Goal: Transaction & Acquisition: Obtain resource

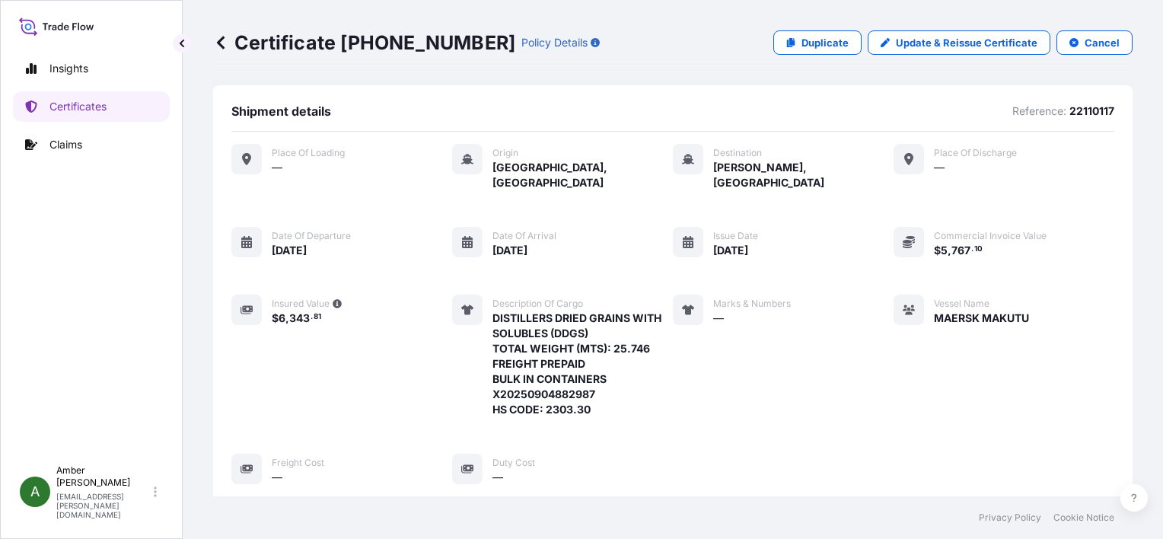
scroll to position [384, 0]
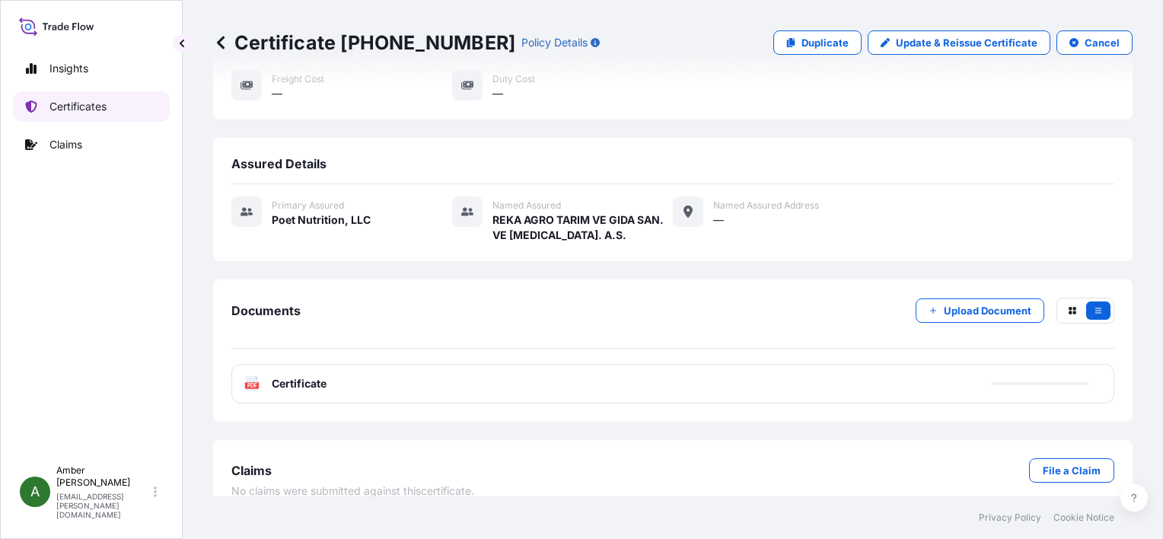
click at [94, 106] on p "Certificates" at bounding box center [77, 106] width 57 height 15
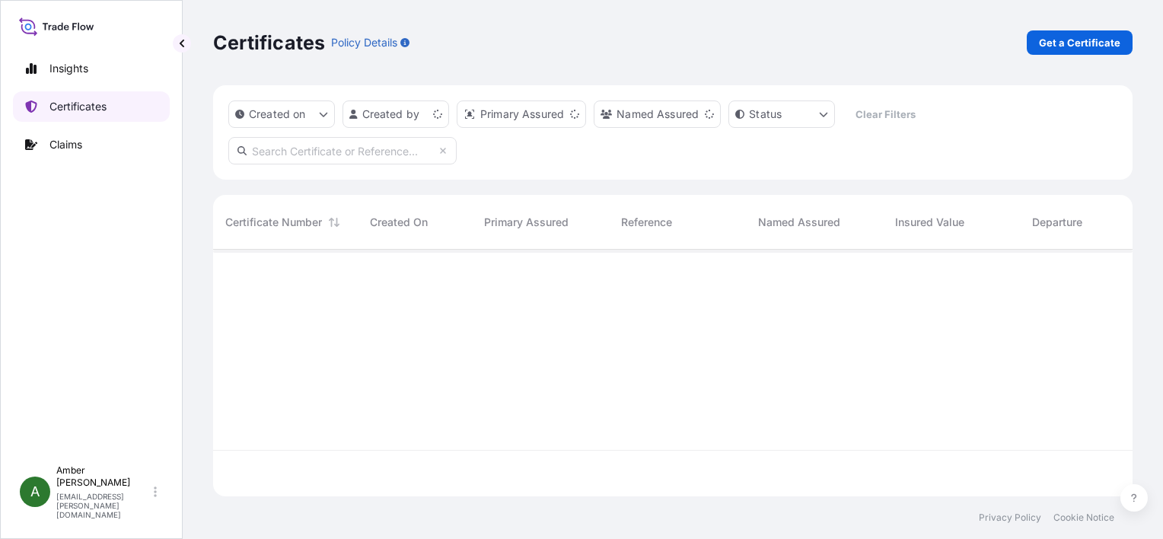
scroll to position [244, 907]
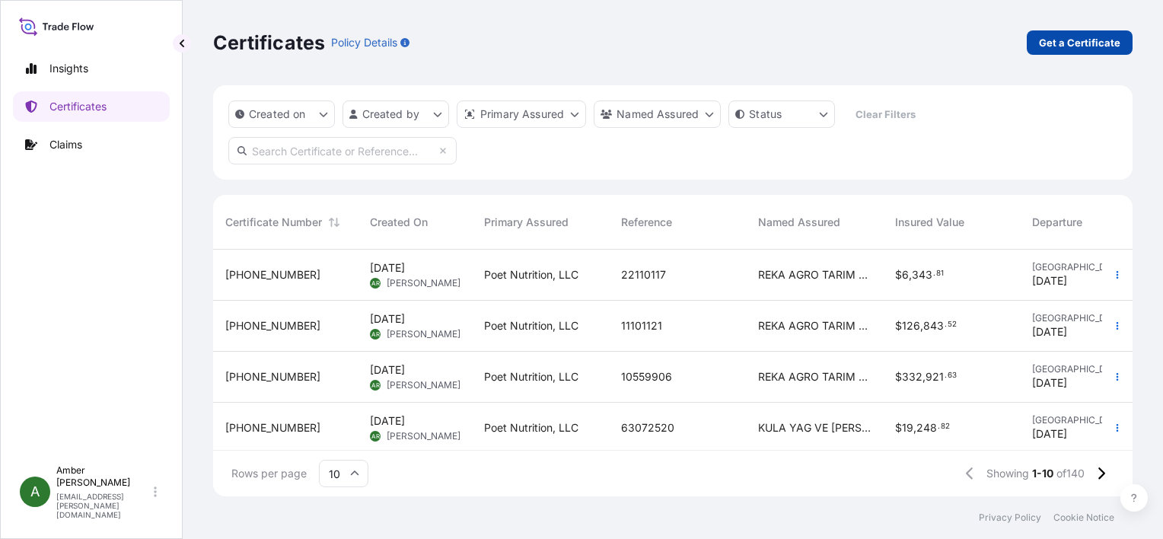
click at [1059, 43] on p "Get a Certificate" at bounding box center [1079, 42] width 81 height 15
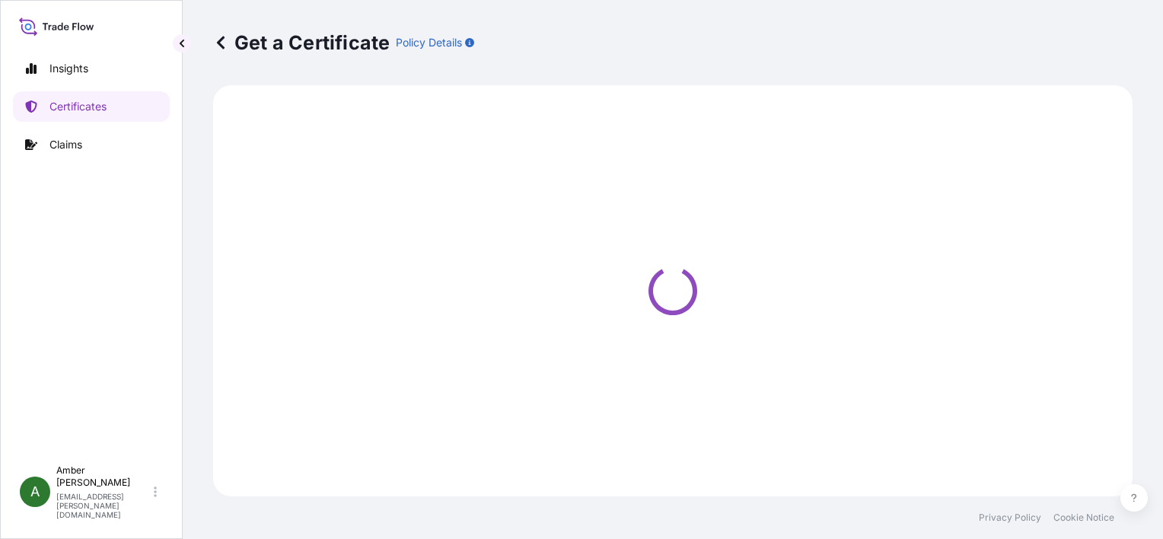
select select "Ocean Vessel"
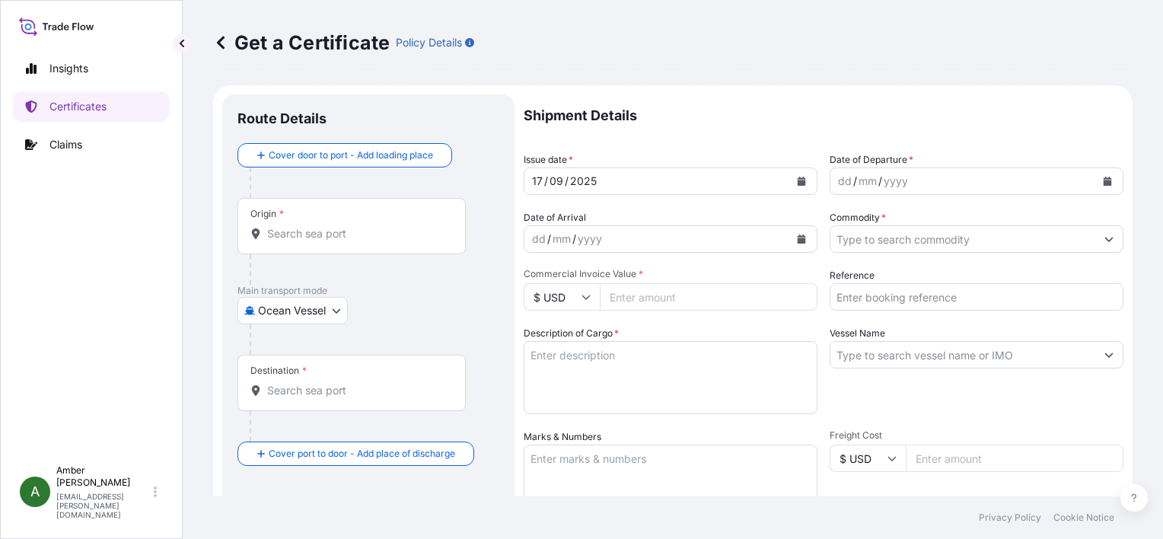
click at [798, 240] on icon "Calendar" at bounding box center [802, 238] width 8 height 9
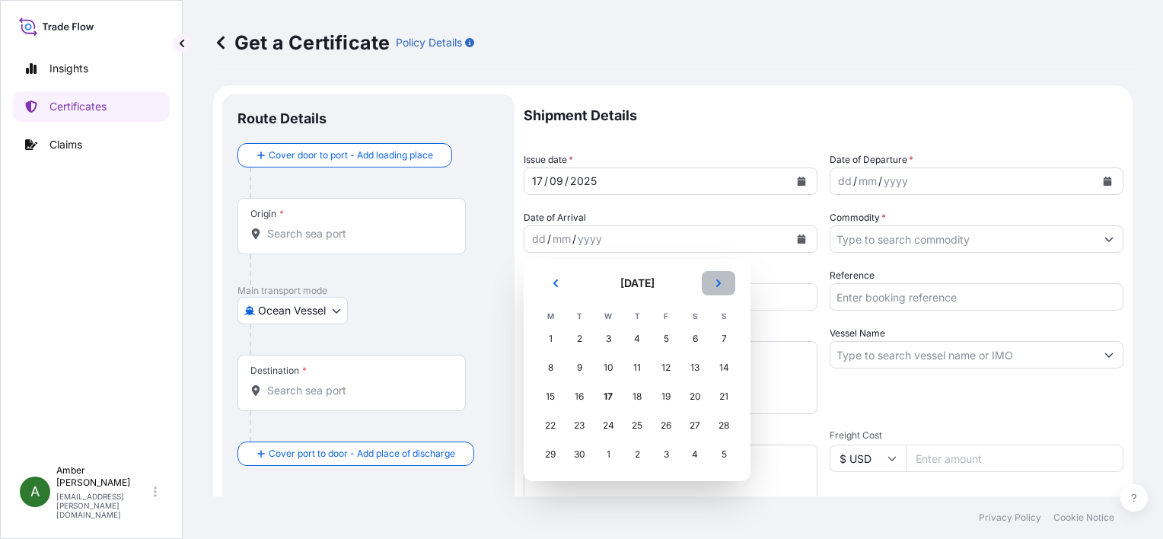
click at [721, 281] on icon "Next" at bounding box center [718, 283] width 9 height 9
click at [729, 368] on div "12" at bounding box center [723, 367] width 27 height 27
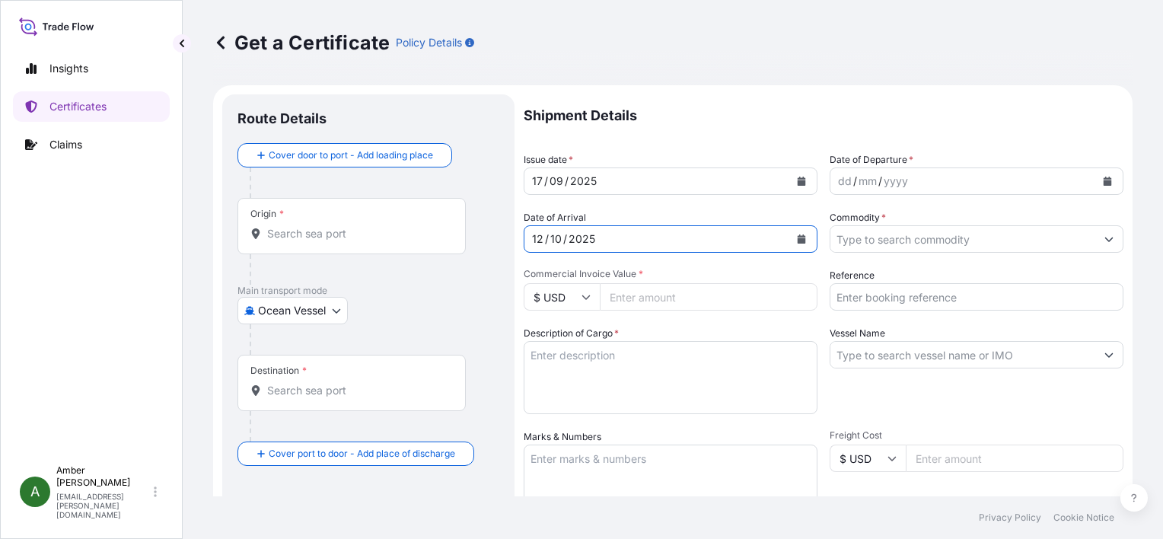
click at [1103, 180] on icon "Calendar" at bounding box center [1107, 181] width 8 height 9
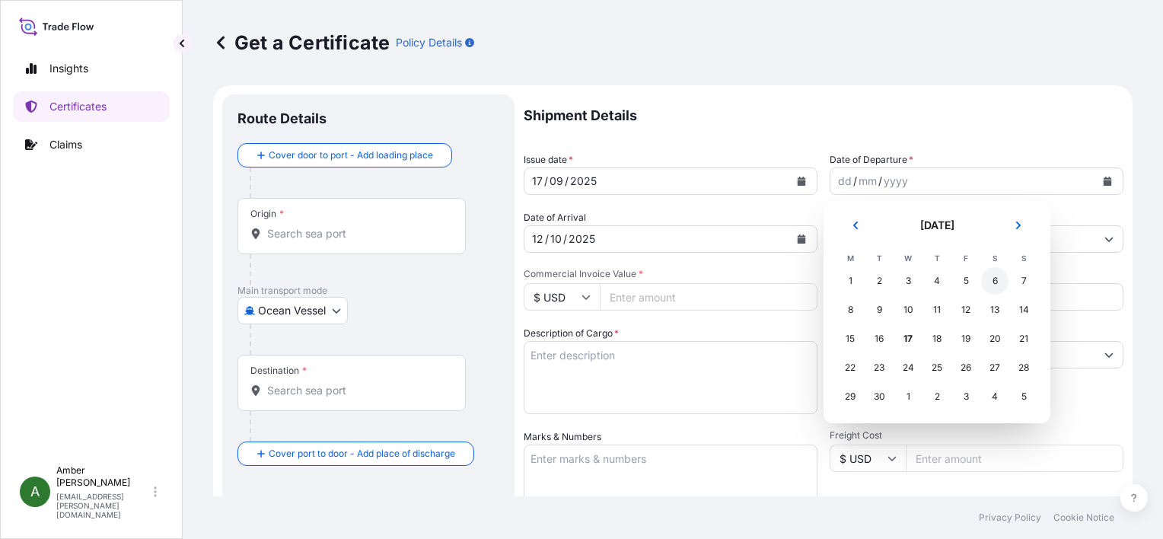
click at [995, 285] on div "6" at bounding box center [994, 280] width 27 height 27
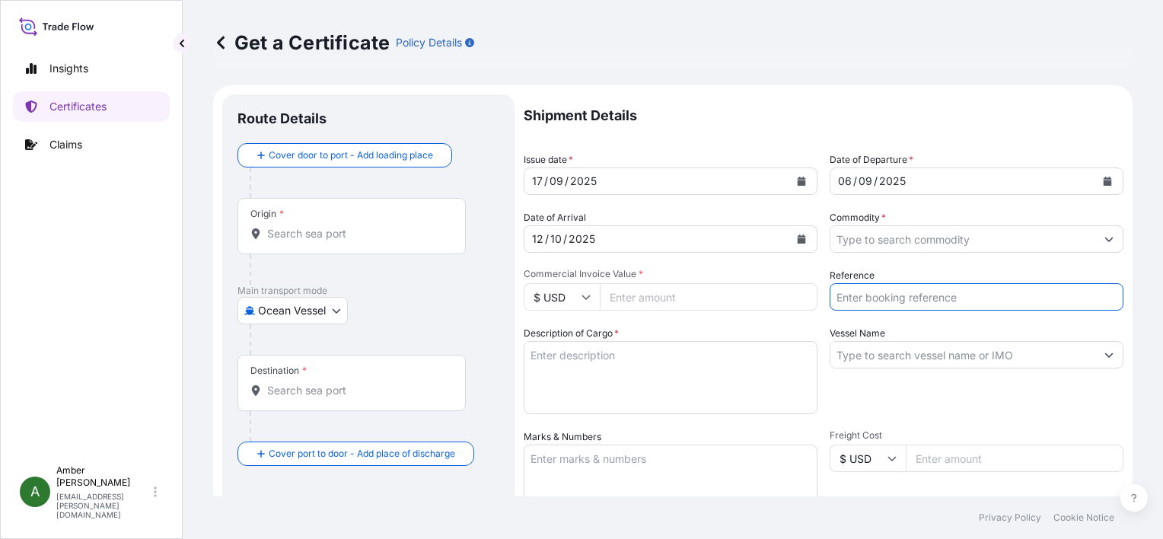
click at [905, 297] on input "Reference" at bounding box center [976, 296] width 294 height 27
paste input "RICFFZ311900"
type input "RICFFZ311900"
click at [914, 231] on input "Commodity *" at bounding box center [962, 238] width 265 height 27
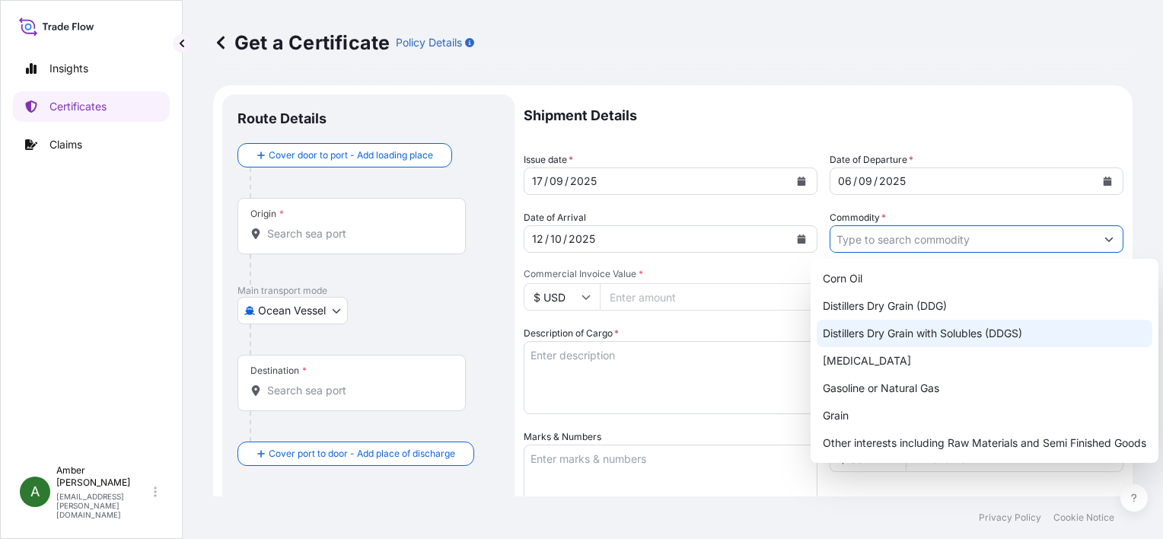
click at [947, 332] on div "Distillers Dry Grain with Solubles (DDGS)" at bounding box center [985, 333] width 336 height 27
type input "Distillers Dry Grain with Solubles (DDGS)"
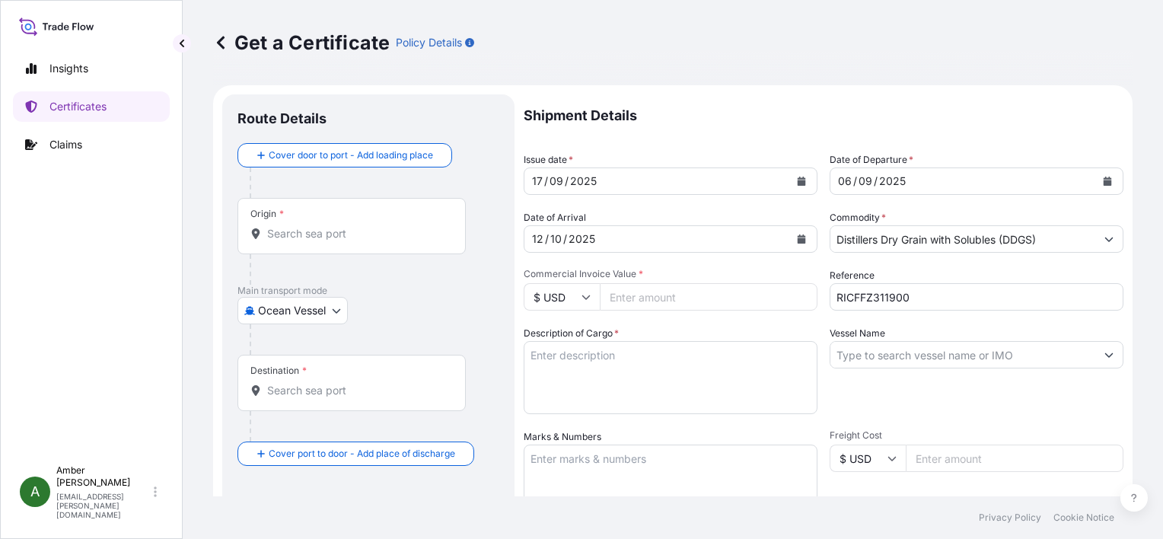
click at [715, 297] on input "Commercial Invoice Value *" at bounding box center [709, 296] width 218 height 27
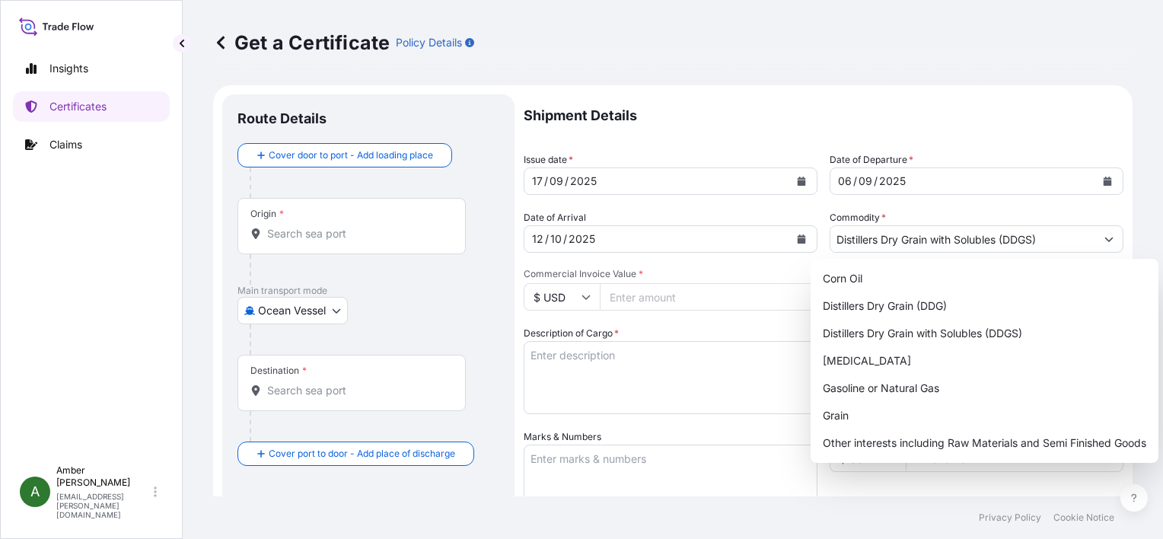
paste input "62247.14"
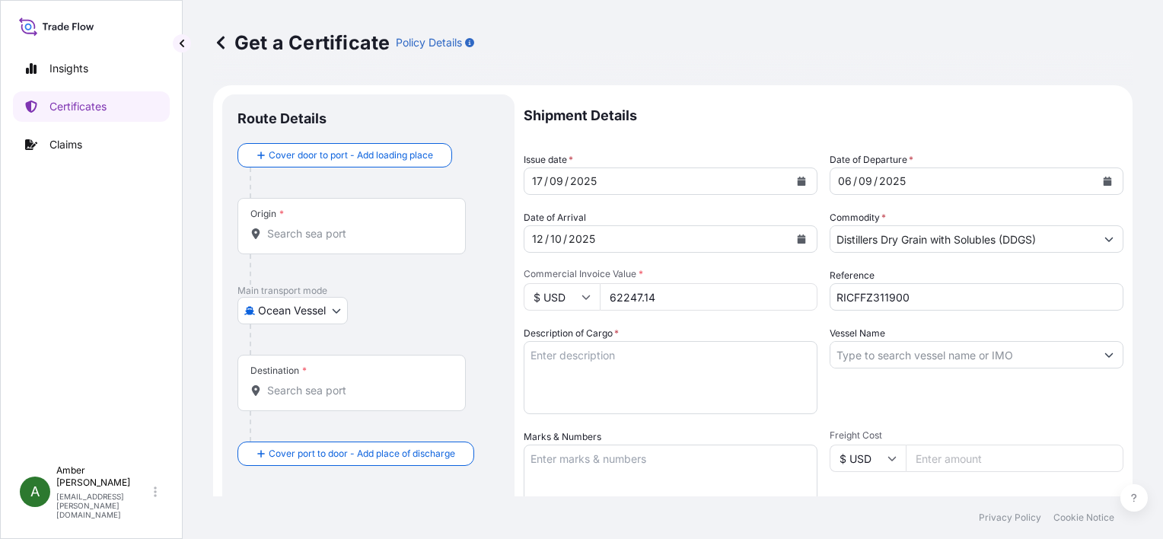
type input "62247.14"
click at [666, 368] on textarea "Description of Cargo *" at bounding box center [671, 377] width 294 height 73
paste textarea "DISTILLERS DRIED GRAINS WITH SOLUBLES (DDGS) TOTAL WEIGHT (MTS): 277.889 FREIGH…"
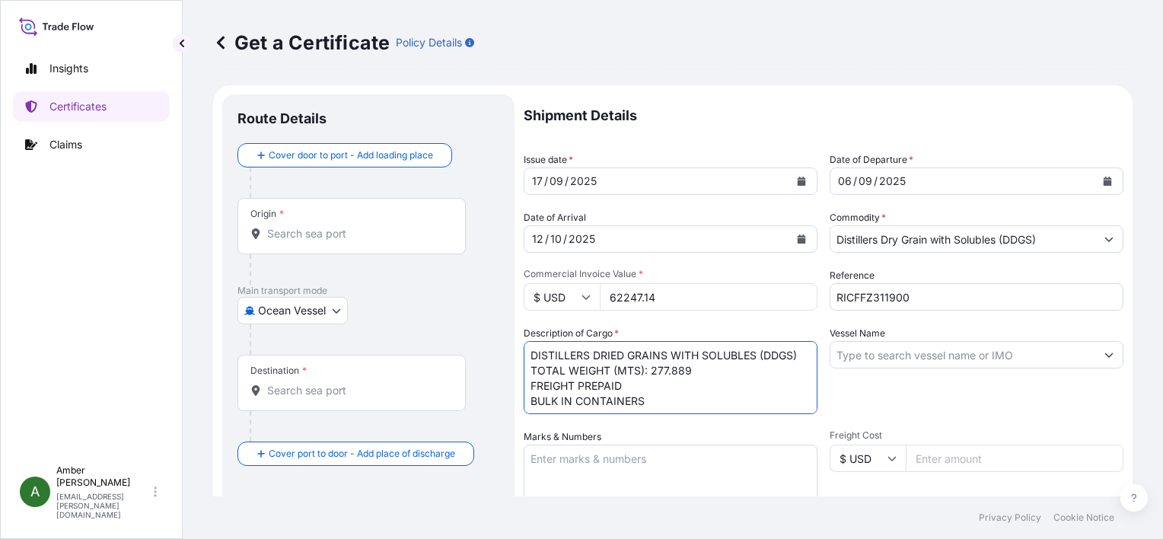
scroll to position [24, 0]
click at [587, 403] on textarea "DISTILLERS DRIED GRAINS WITH SOLUBLES (DDGS) TOTAL WEIGHT (MTS): 277.889 FREIGH…" at bounding box center [671, 377] width 294 height 73
paste textarea "X20250828545060"
type textarea "DISTILLERS DRIED GRAINS WITH SOLUBLES (DDGS) TOTAL WEIGHT (MTS): 277.889 FREIGH…"
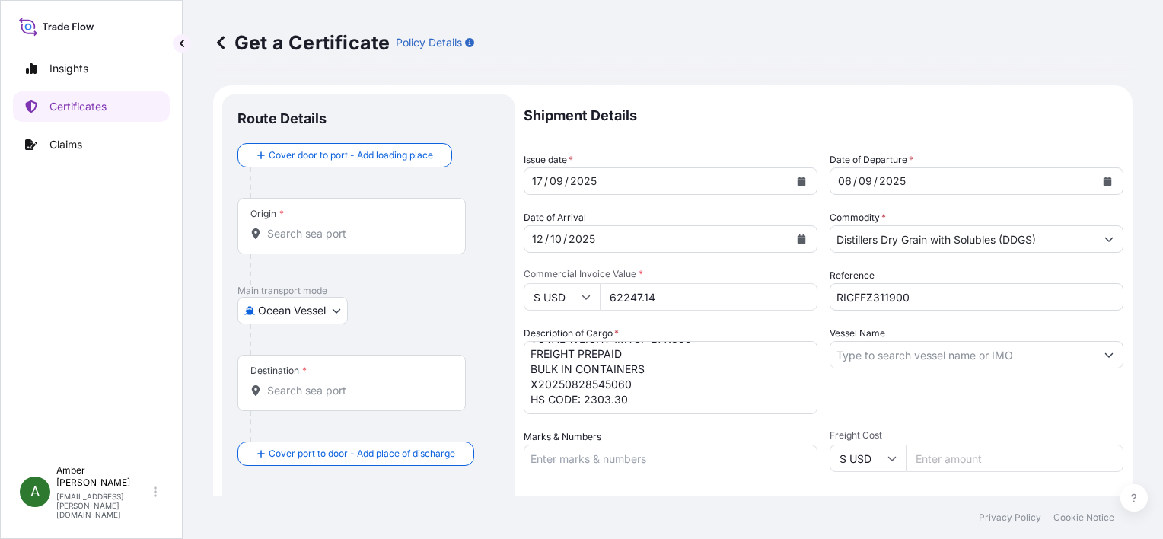
click at [274, 236] on input "Origin *" at bounding box center [357, 233] width 180 height 15
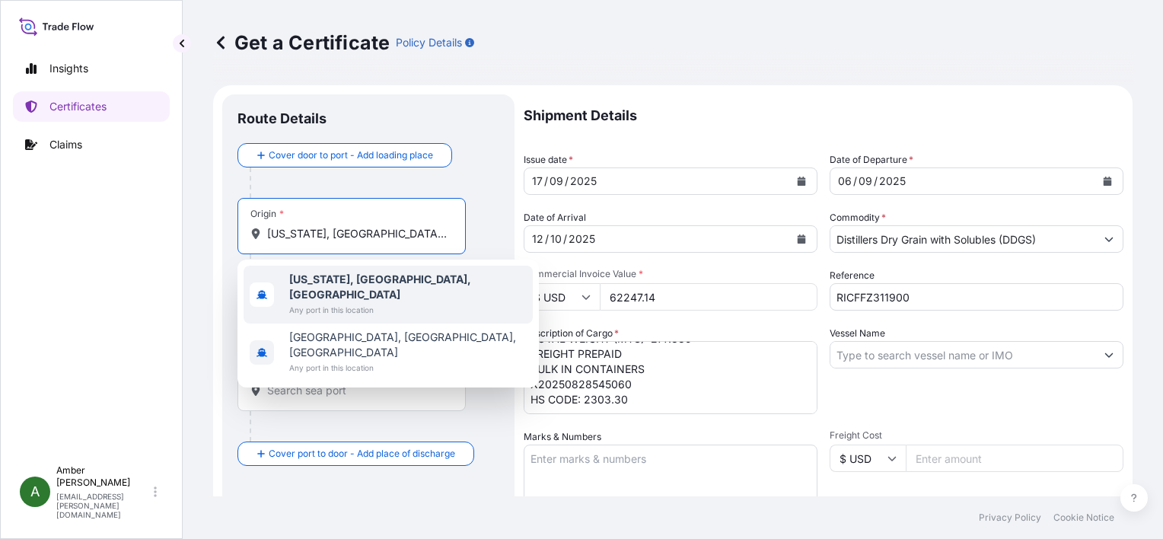
click at [344, 283] on b "[US_STATE], [GEOGRAPHIC_DATA], [GEOGRAPHIC_DATA]" at bounding box center [380, 286] width 182 height 28
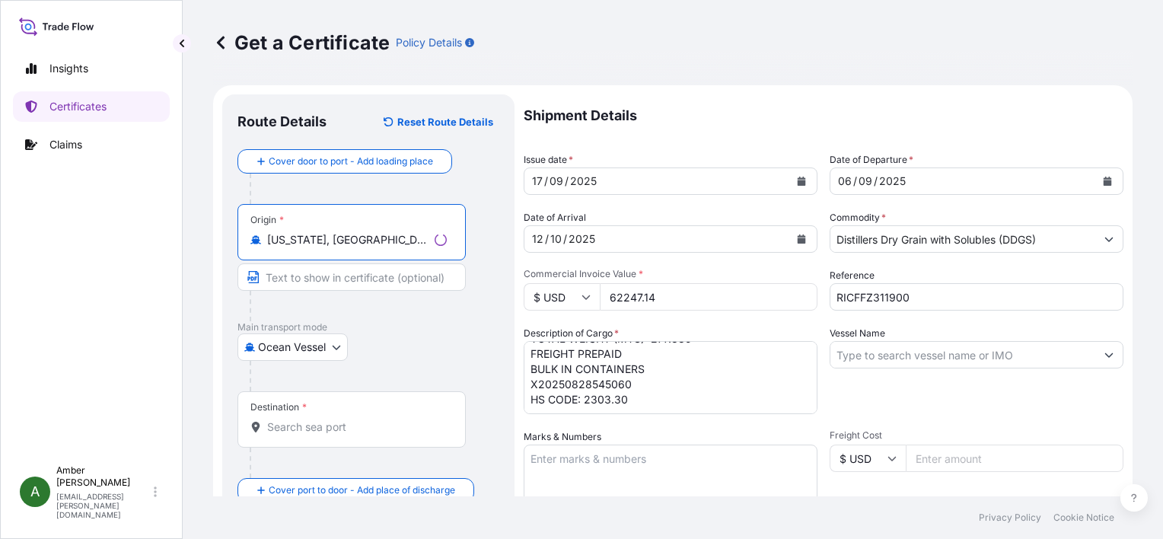
type input "[US_STATE], [GEOGRAPHIC_DATA], [GEOGRAPHIC_DATA]"
click at [323, 426] on input "Destination *" at bounding box center [357, 426] width 180 height 15
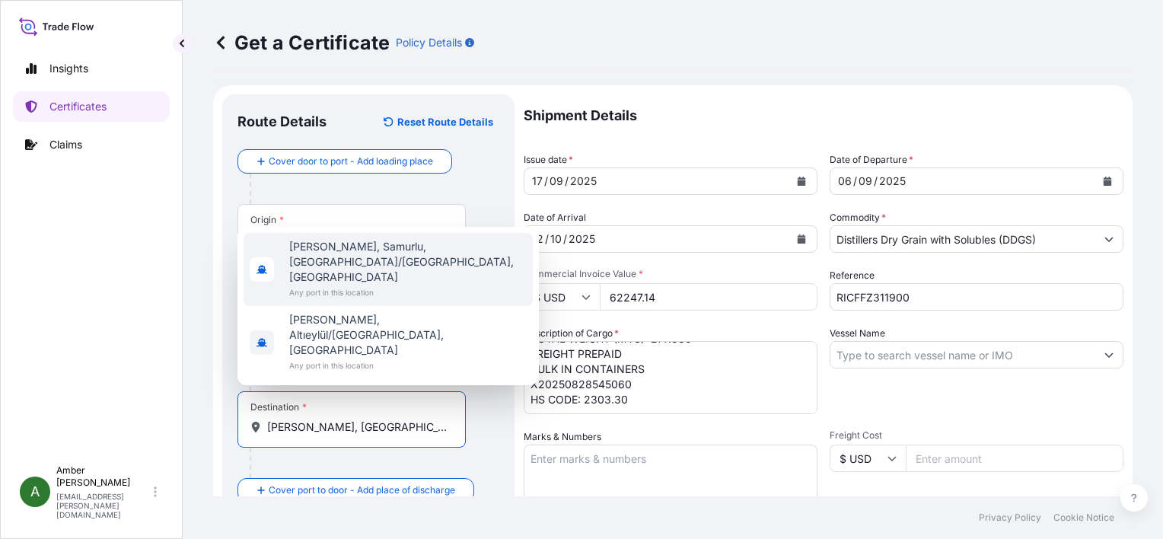
click at [356, 285] on span "[PERSON_NAME], Samurlu, [GEOGRAPHIC_DATA]/[GEOGRAPHIC_DATA], [GEOGRAPHIC_DATA]" at bounding box center [407, 262] width 237 height 46
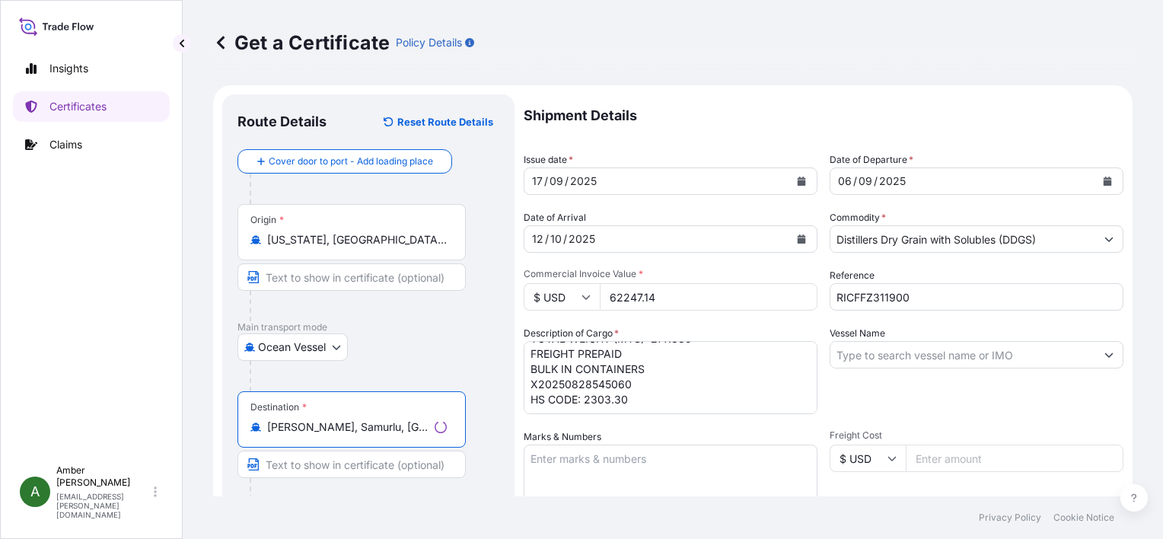
type input "[PERSON_NAME], Samurlu, [GEOGRAPHIC_DATA]/[GEOGRAPHIC_DATA], [GEOGRAPHIC_DATA]"
click at [496, 363] on div at bounding box center [375, 376] width 250 height 30
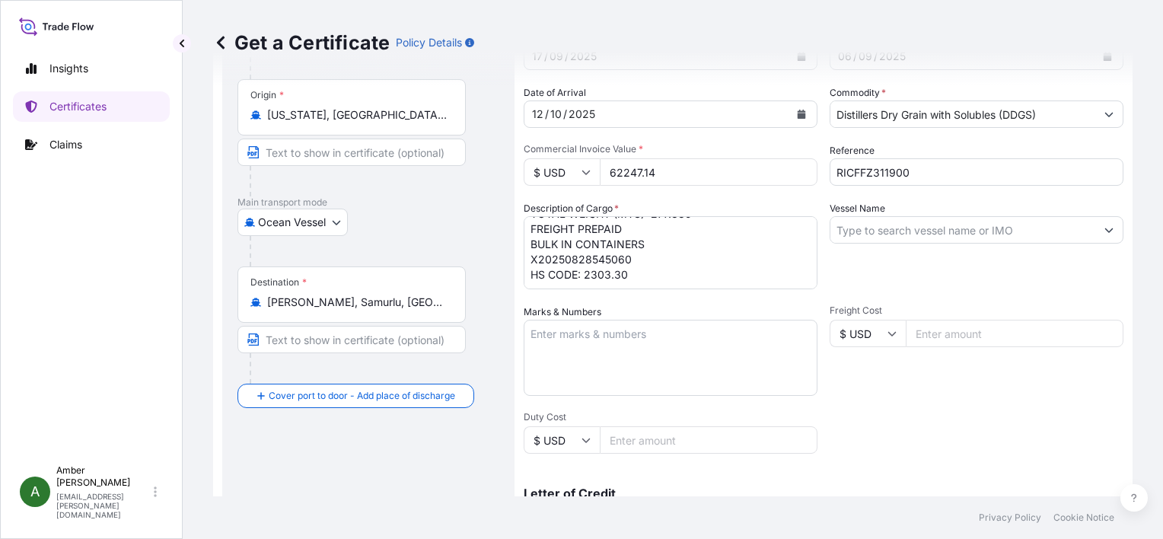
scroll to position [152, 0]
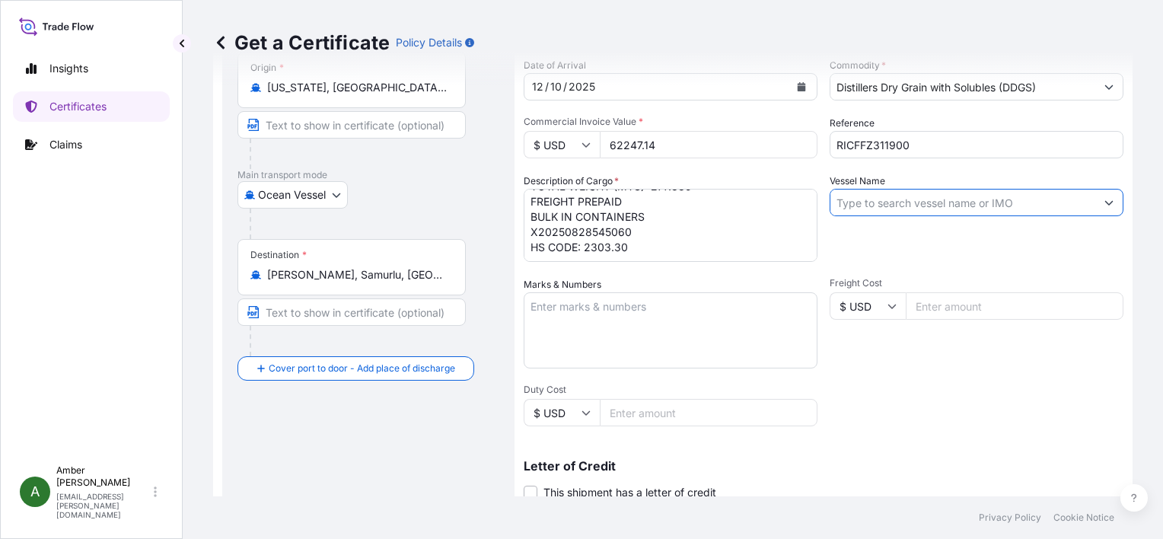
click at [907, 202] on input "Vessel Name" at bounding box center [962, 202] width 265 height 27
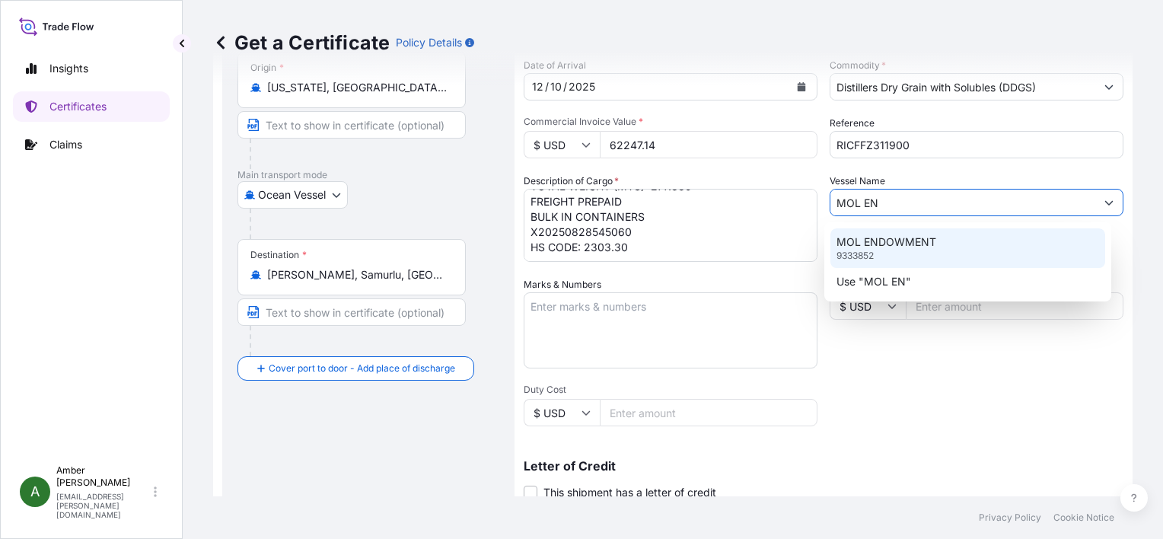
click at [898, 239] on p "MOL ENDOWMENT" at bounding box center [886, 241] width 100 height 15
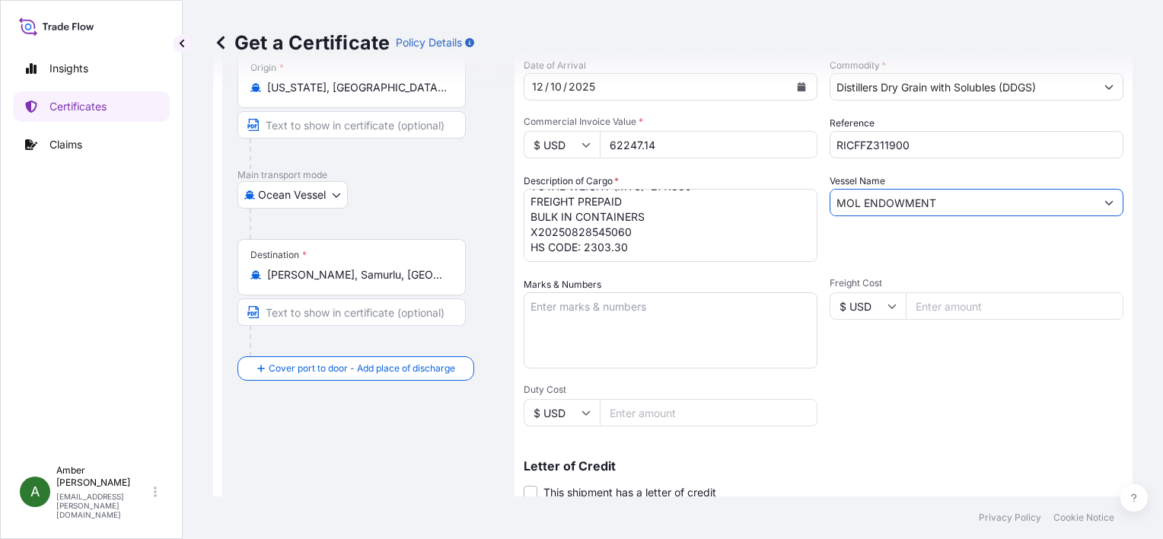
type input "MOL ENDOWMENT"
click at [883, 414] on div "Shipment Details Issue date * [DATE] Date of Departure * [DATE] Date of Arrival…" at bounding box center [824, 304] width 600 height 725
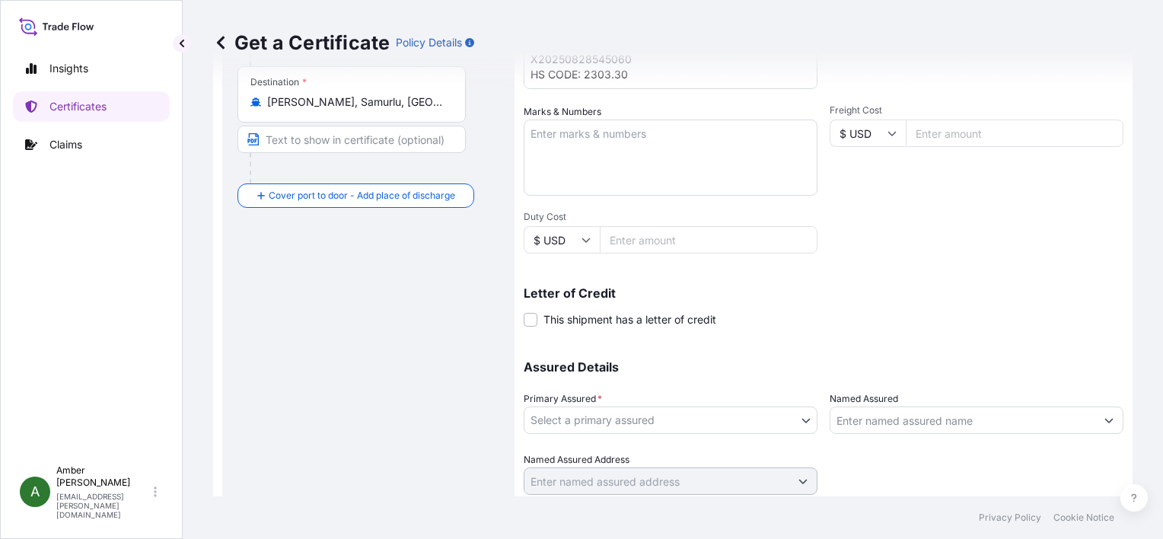
scroll to position [374, 0]
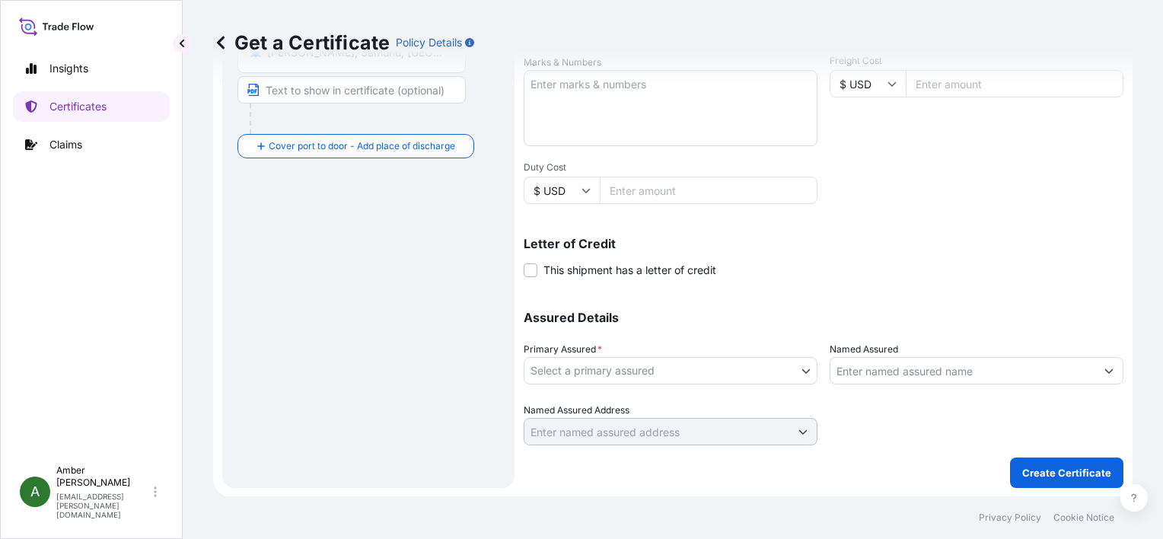
click at [618, 361] on body "0 options available. 2 options available. 1 option available. Insights Certific…" at bounding box center [581, 269] width 1163 height 539
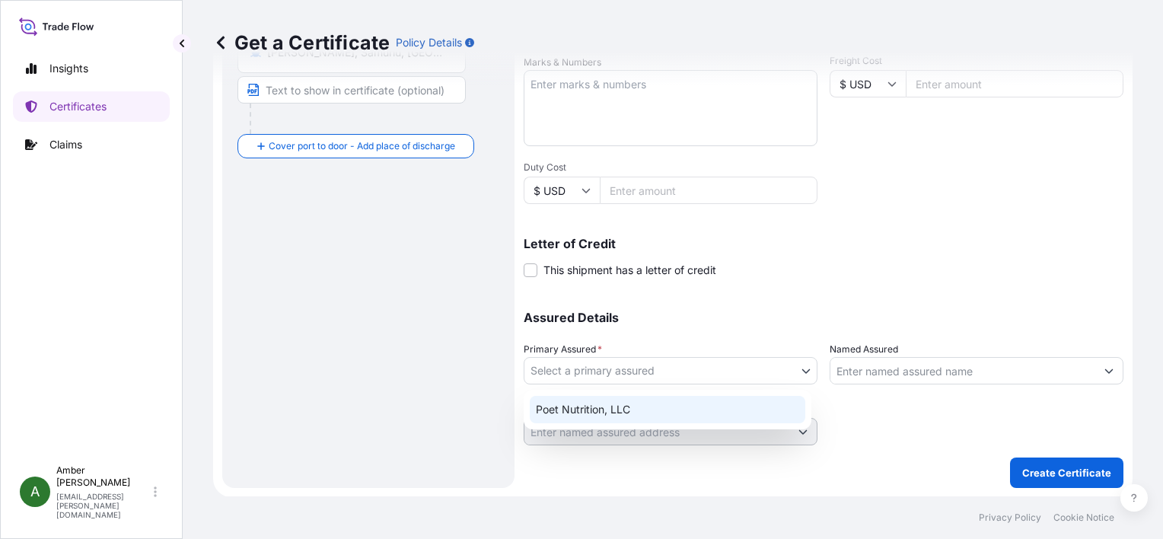
click at [638, 407] on div "Poet Nutrition, LLC" at bounding box center [667, 409] width 275 height 27
select select "31546"
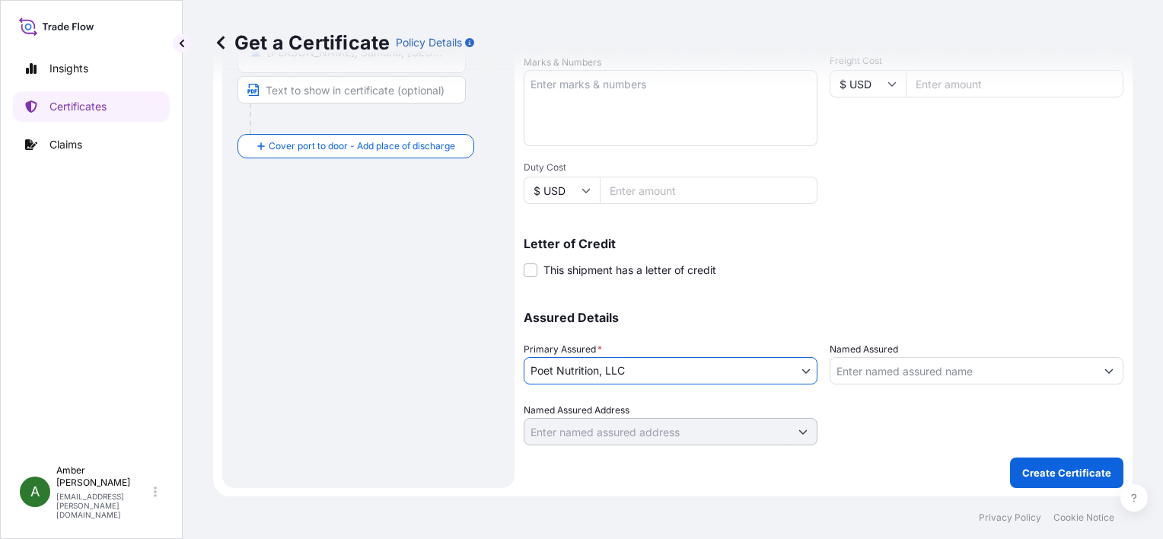
click at [915, 368] on input "Named Assured" at bounding box center [962, 370] width 265 height 27
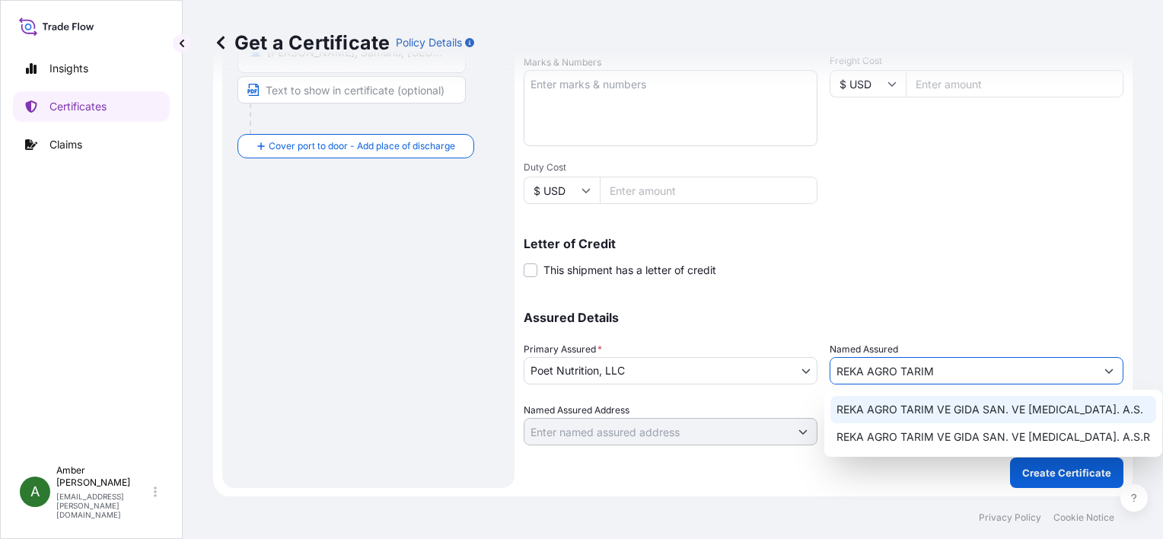
click at [922, 409] on span "REKA AGRO TARIM VE GIDA SAN. VE [MEDICAL_DATA]. A.S." at bounding box center [989, 409] width 307 height 15
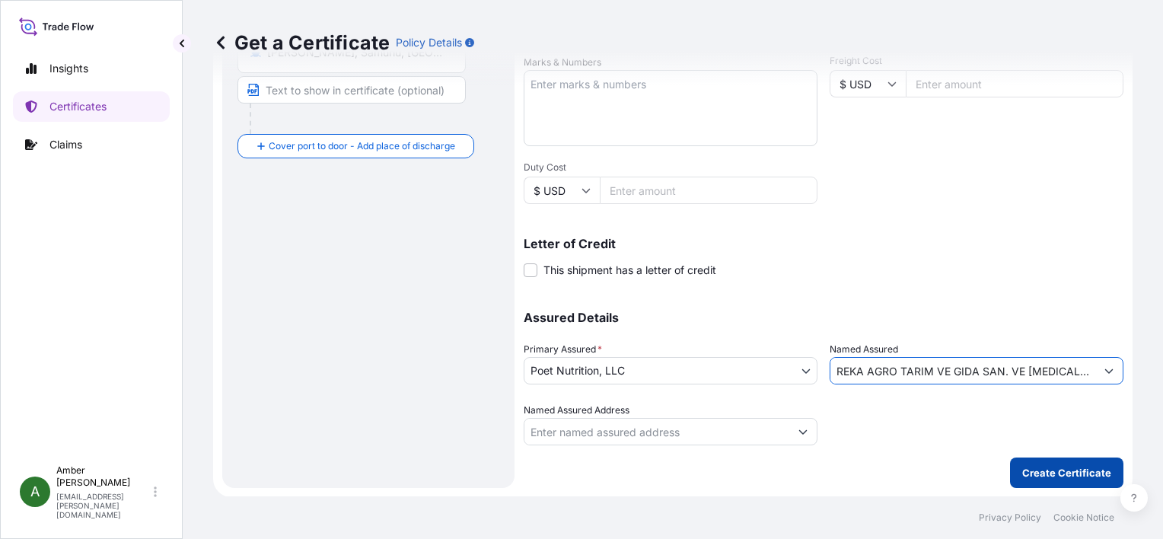
type input "REKA AGRO TARIM VE GIDA SAN. VE [MEDICAL_DATA]. A.S."
click at [1070, 475] on p "Create Certificate" at bounding box center [1066, 472] width 89 height 15
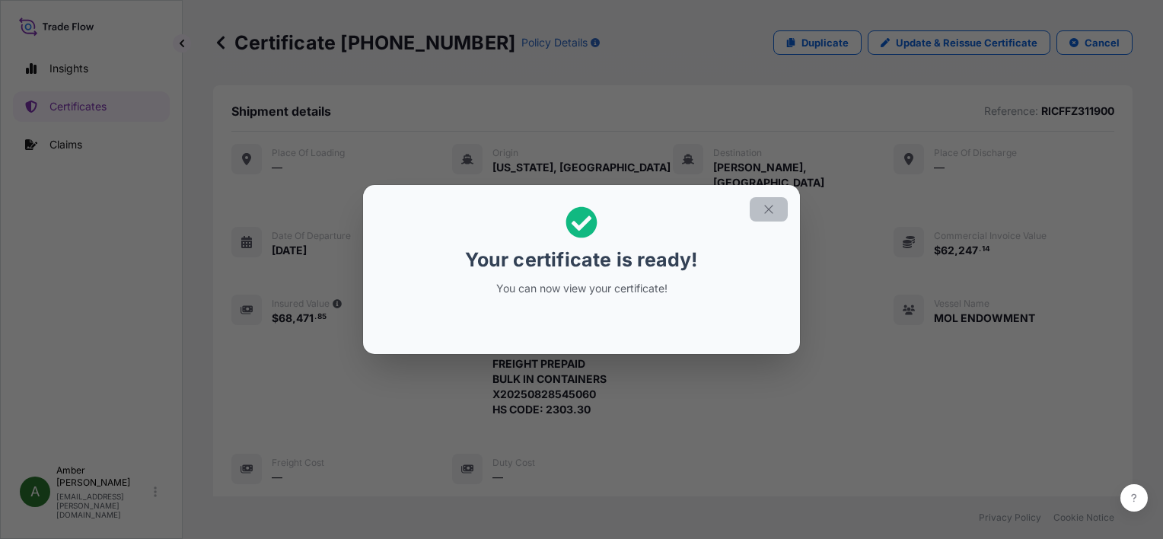
click at [770, 216] on button "button" at bounding box center [769, 209] width 38 height 24
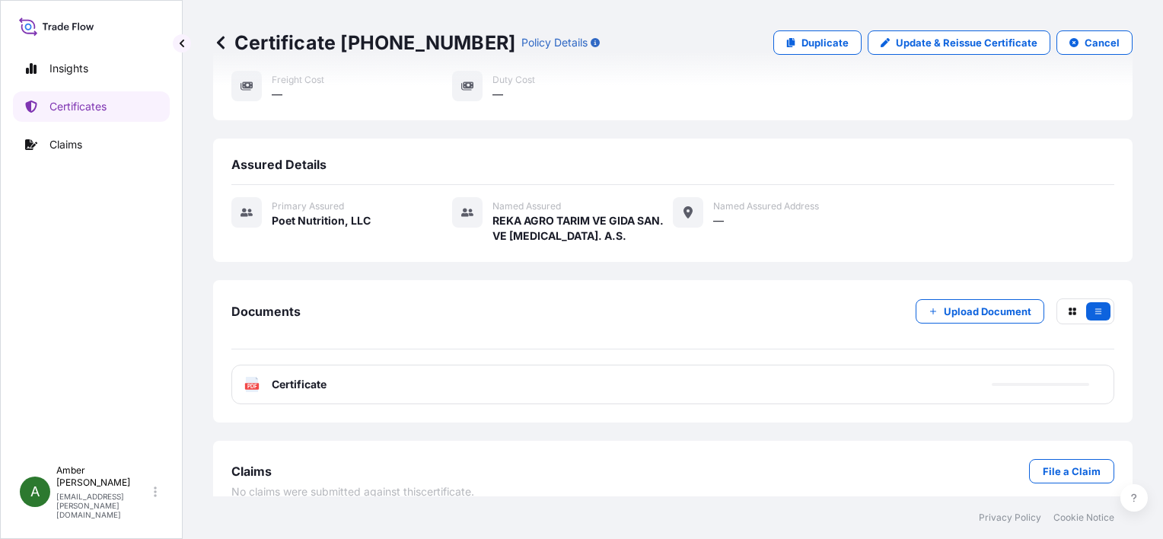
scroll to position [384, 0]
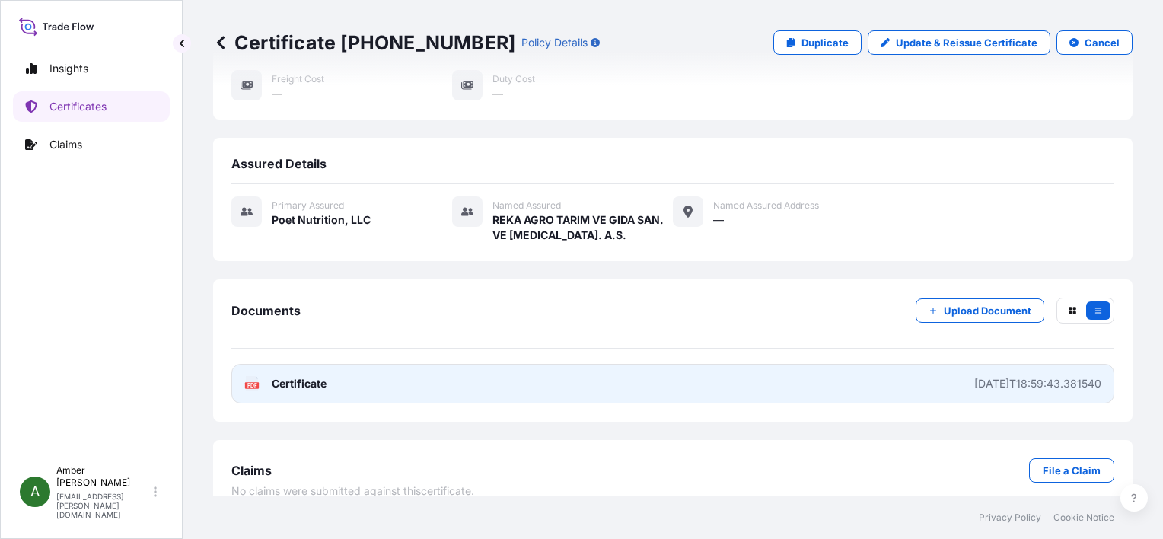
click at [272, 376] on span "Certificate" at bounding box center [299, 383] width 55 height 15
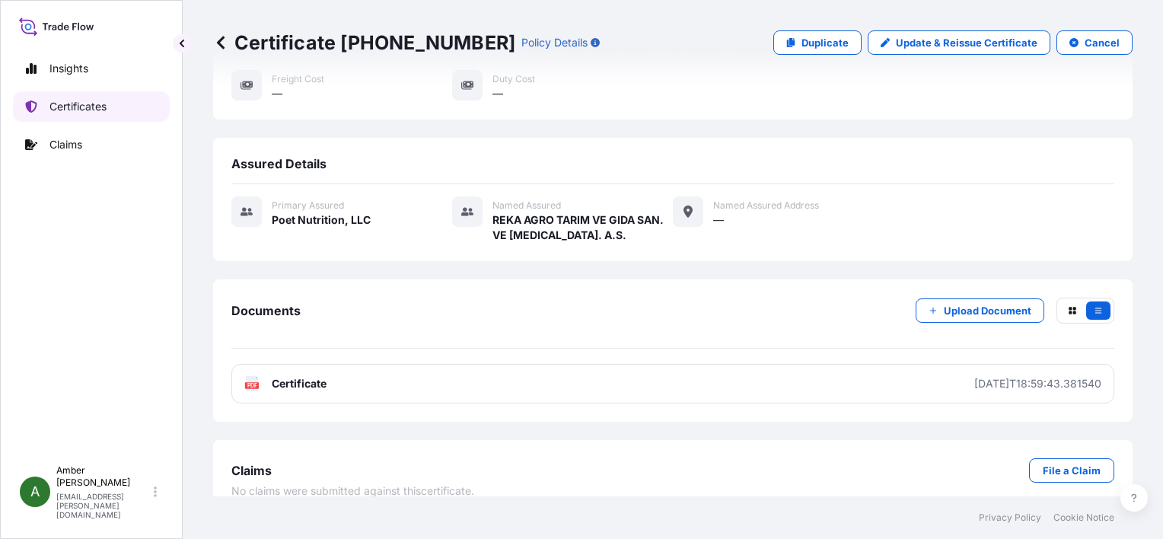
click at [88, 111] on p "Certificates" at bounding box center [77, 106] width 57 height 15
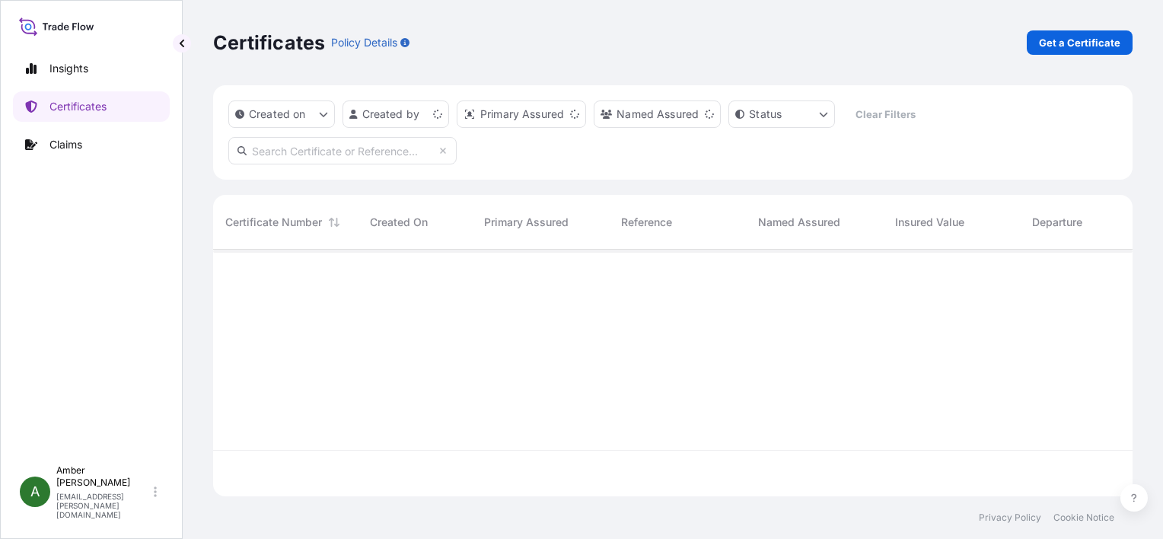
scroll to position [244, 907]
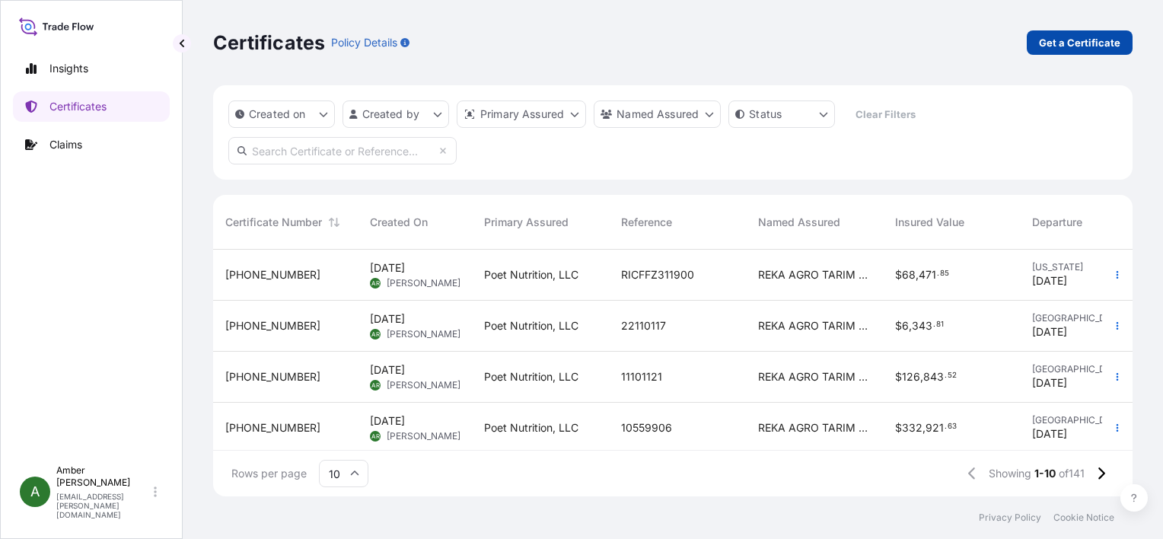
click at [1049, 43] on p "Get a Certificate" at bounding box center [1079, 42] width 81 height 15
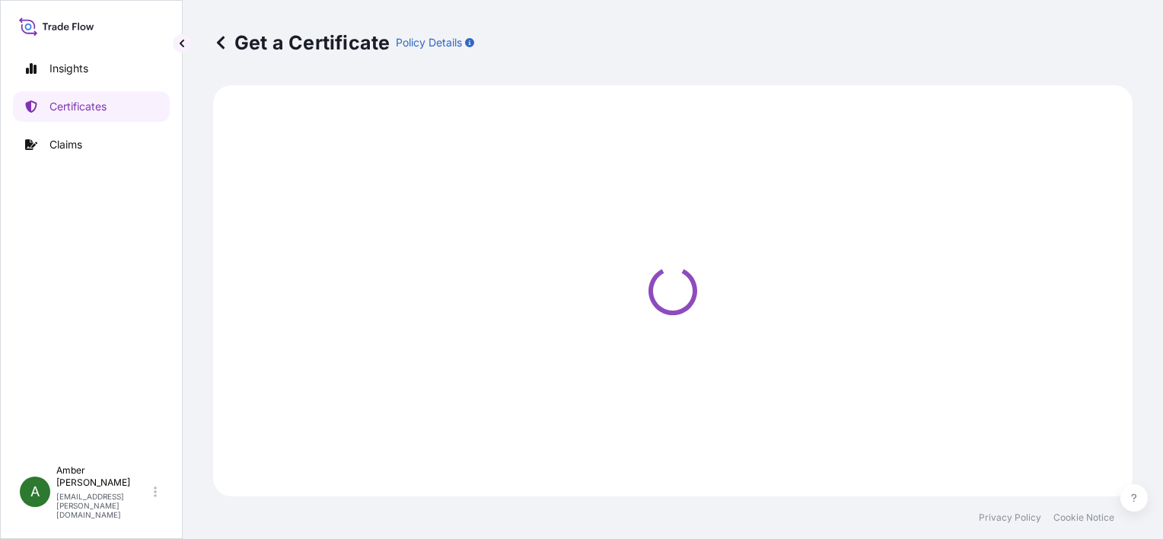
select select "Ocean Vessel"
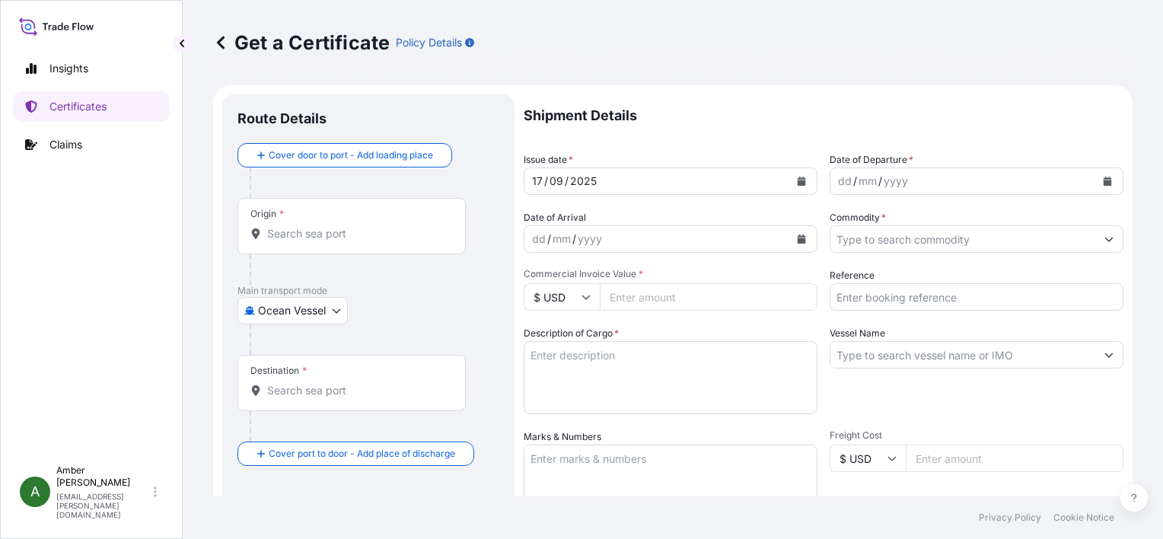
click at [905, 296] on input "Reference" at bounding box center [976, 296] width 294 height 27
paste input "RICFFP814900"
type input "RICFFP814900"
click at [909, 237] on input "Commodity *" at bounding box center [962, 238] width 265 height 27
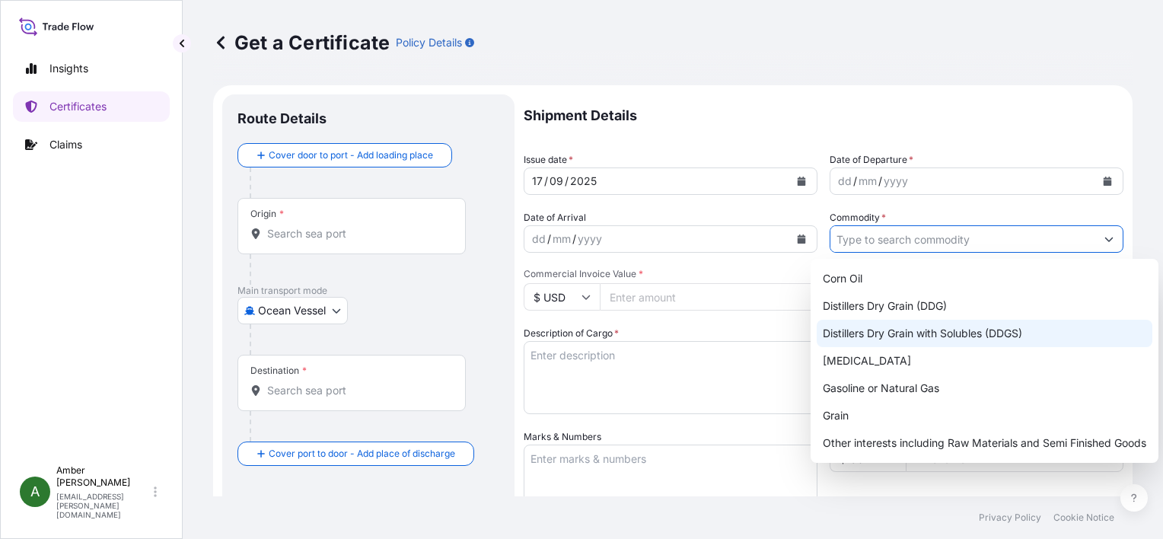
click at [944, 333] on div "Distillers Dry Grain with Solubles (DDGS)" at bounding box center [985, 333] width 336 height 27
type input "Distillers Dry Grain with Solubles (DDGS)"
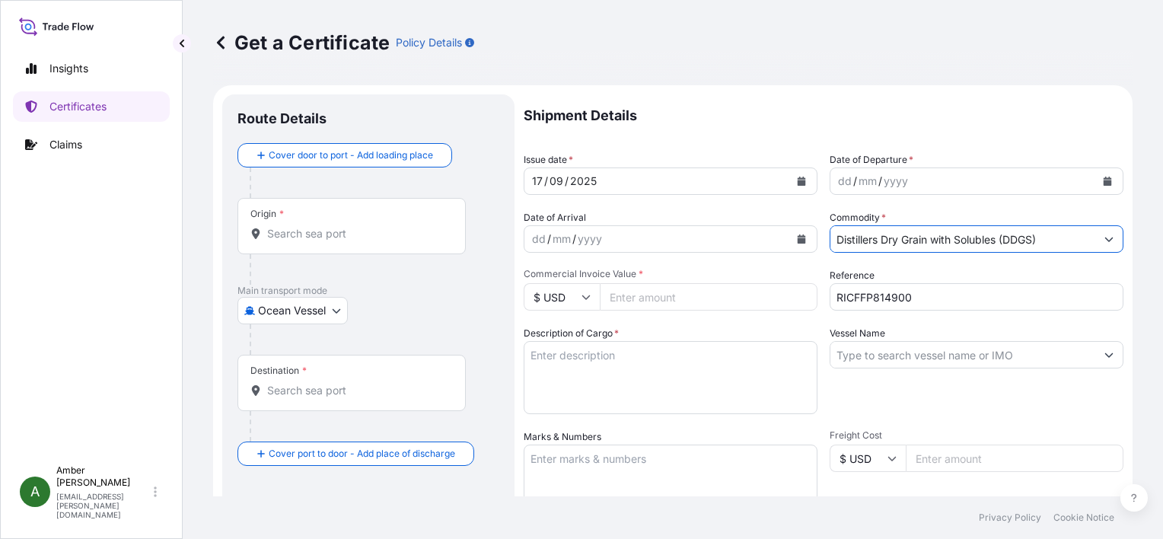
click at [1103, 179] on icon "Calendar" at bounding box center [1107, 181] width 8 height 9
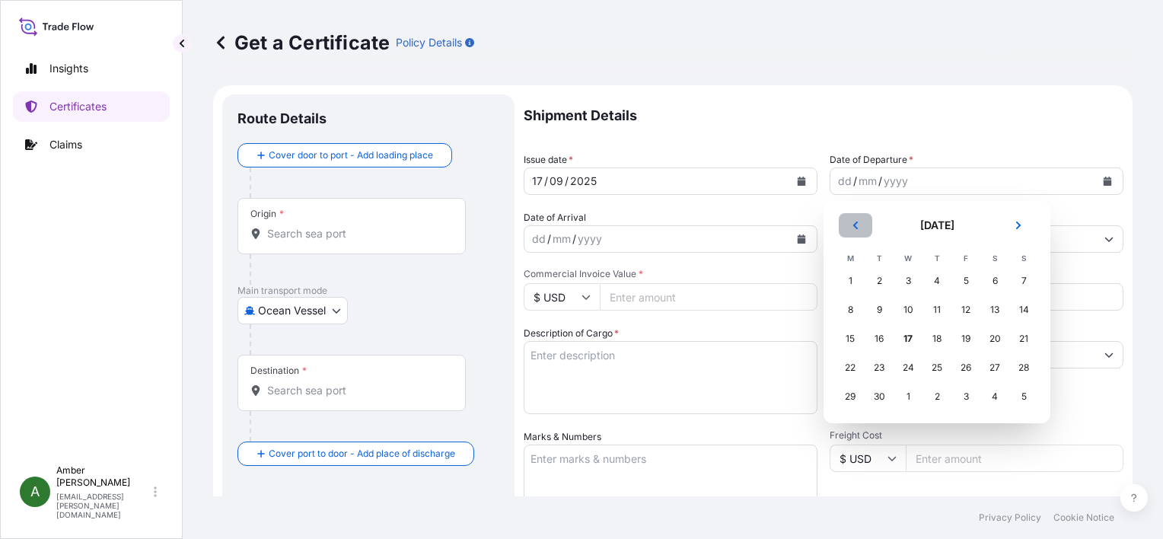
click at [861, 224] on button "Previous" at bounding box center [855, 225] width 33 height 24
click at [995, 397] on div "30" at bounding box center [994, 396] width 27 height 27
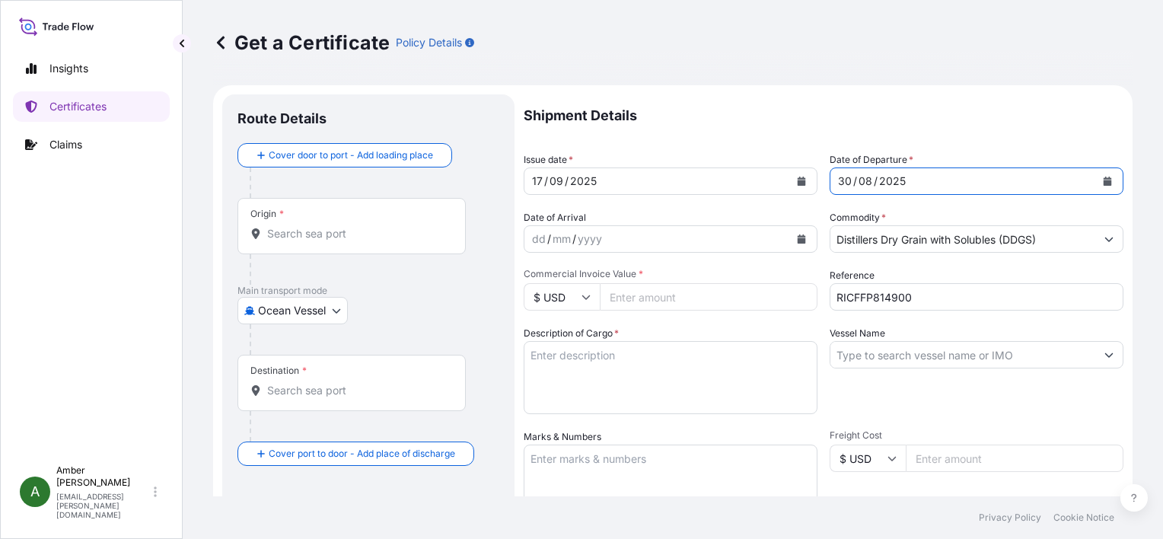
click at [798, 237] on icon "Calendar" at bounding box center [802, 238] width 8 height 9
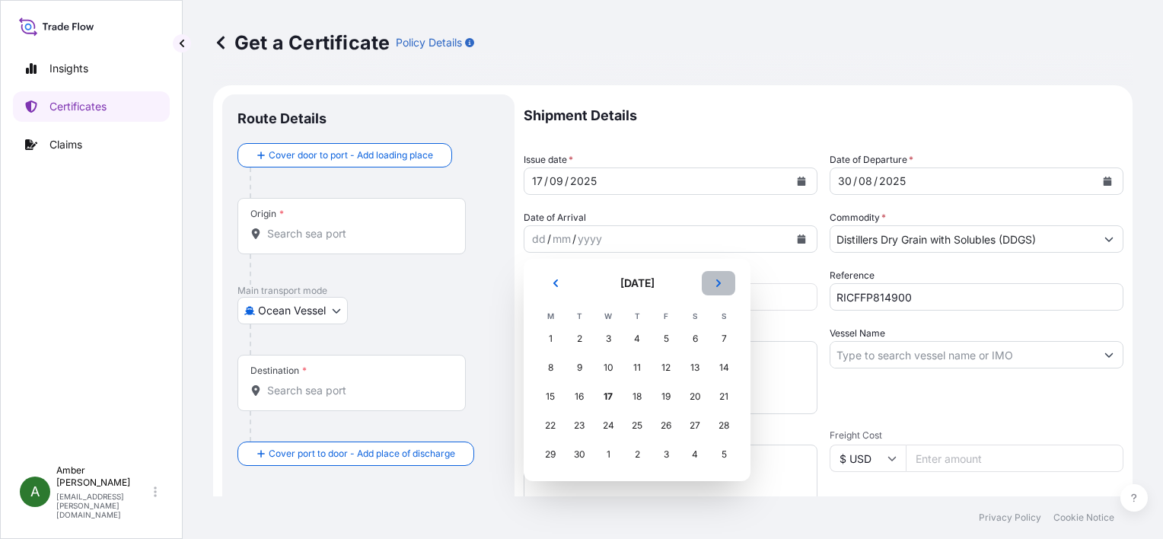
click at [727, 283] on button "Next" at bounding box center [718, 283] width 33 height 24
click at [548, 368] on div "6" at bounding box center [549, 367] width 27 height 27
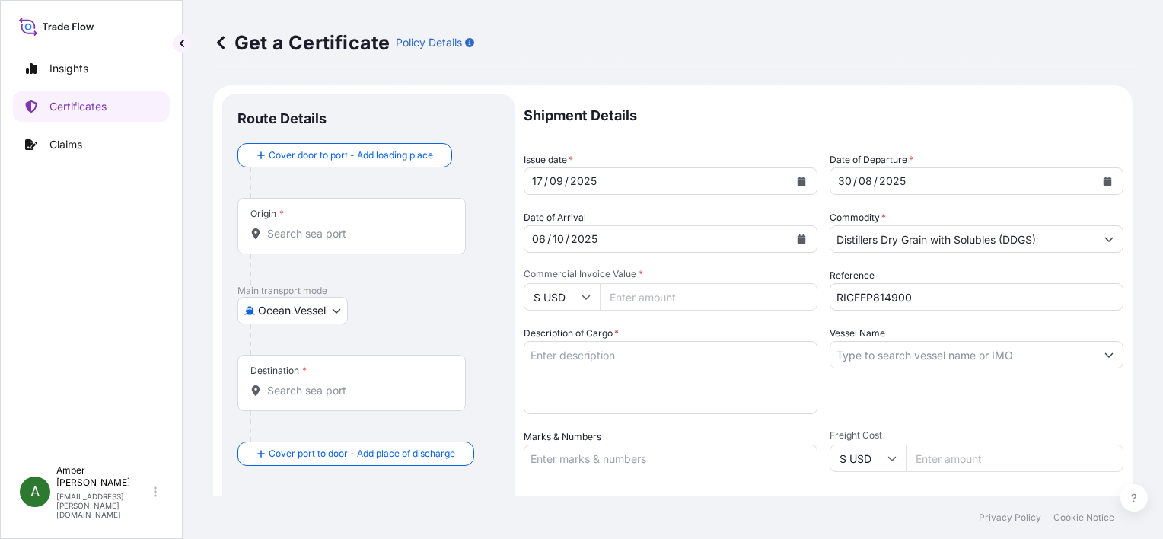
click at [651, 292] on input "Commercial Invoice Value *" at bounding box center [709, 296] width 218 height 27
paste input "68431.05"
type input "68431.05"
click at [907, 353] on input "Vessel Name" at bounding box center [962, 354] width 265 height 27
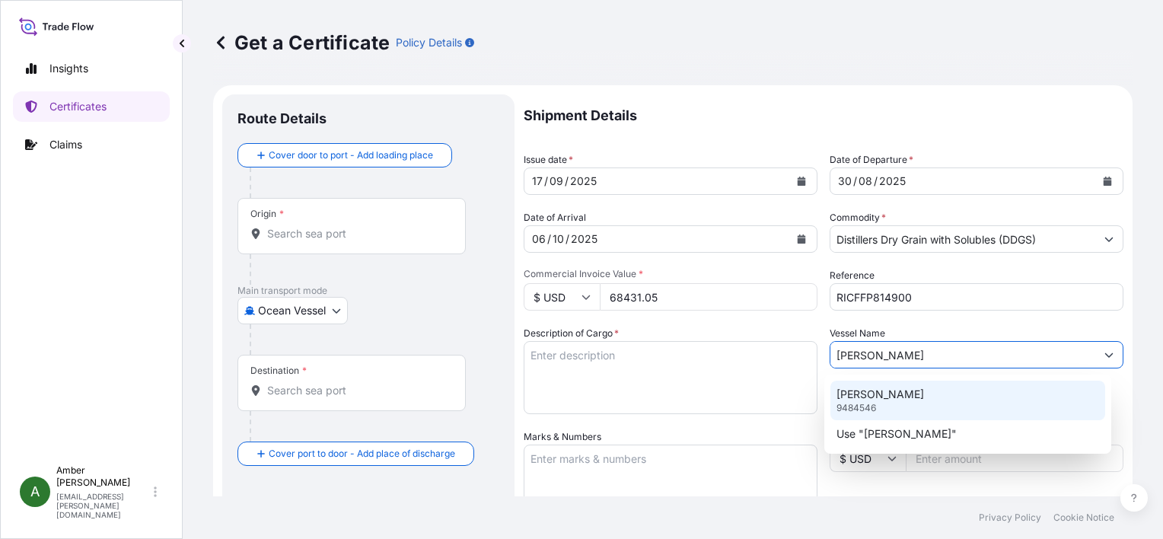
click at [878, 402] on div "[PERSON_NAME] 9484546" at bounding box center [967, 400] width 275 height 40
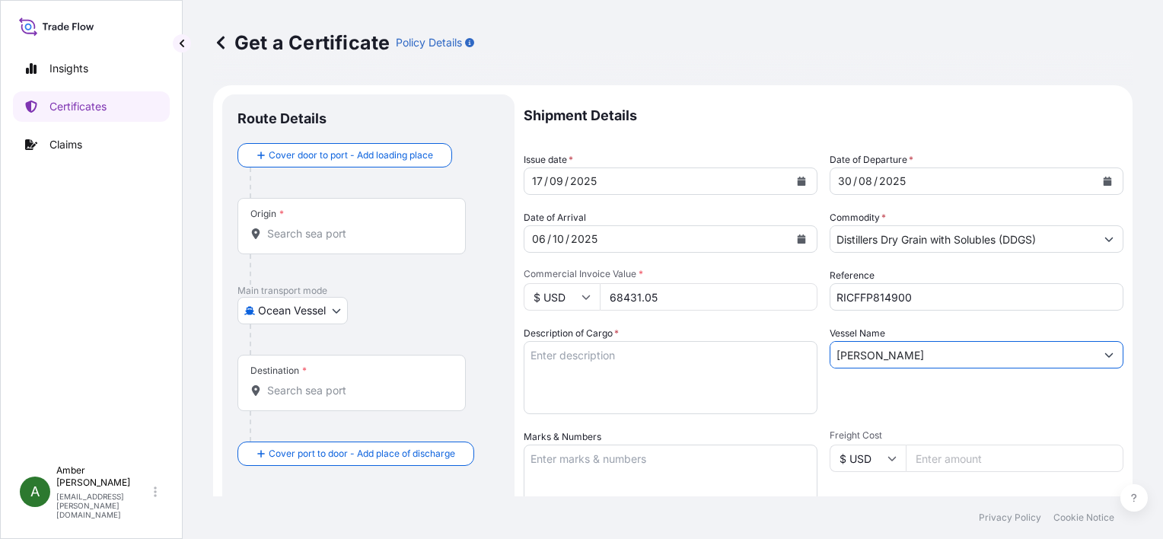
type input "[PERSON_NAME]"
click at [606, 382] on textarea "Description of Cargo *" at bounding box center [671, 377] width 294 height 73
paste textarea "DRIED DISTILLERS GRAINS WITH SOLUBLES TOTAL WEIGHT (MTS): 304.138 FREIGHT PREPA…"
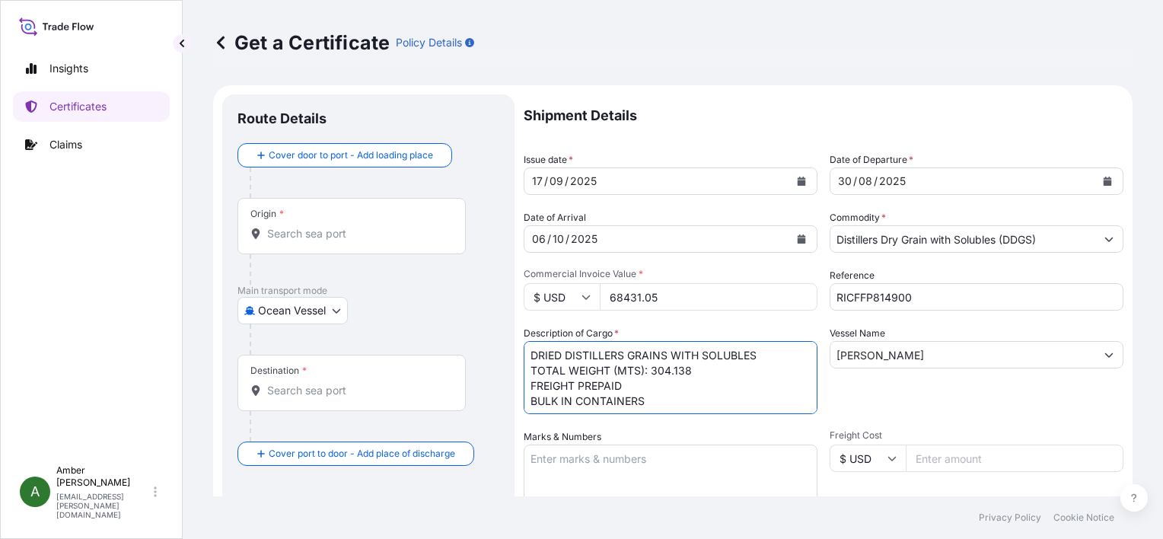
scroll to position [9, 0]
click at [631, 400] on textarea "DRIED DISTILLERS GRAINS WITH SOLUBLES TOTAL WEIGHT (MTS): 304.138 FREIGHT PREPA…" at bounding box center [671, 377] width 294 height 73
paste textarea "X20250822182755"
type textarea "DRIED DISTILLERS GRAINS WITH SOLUBLES TOTAL WEIGHT (MTS): 304.138 FREIGHT PREPA…"
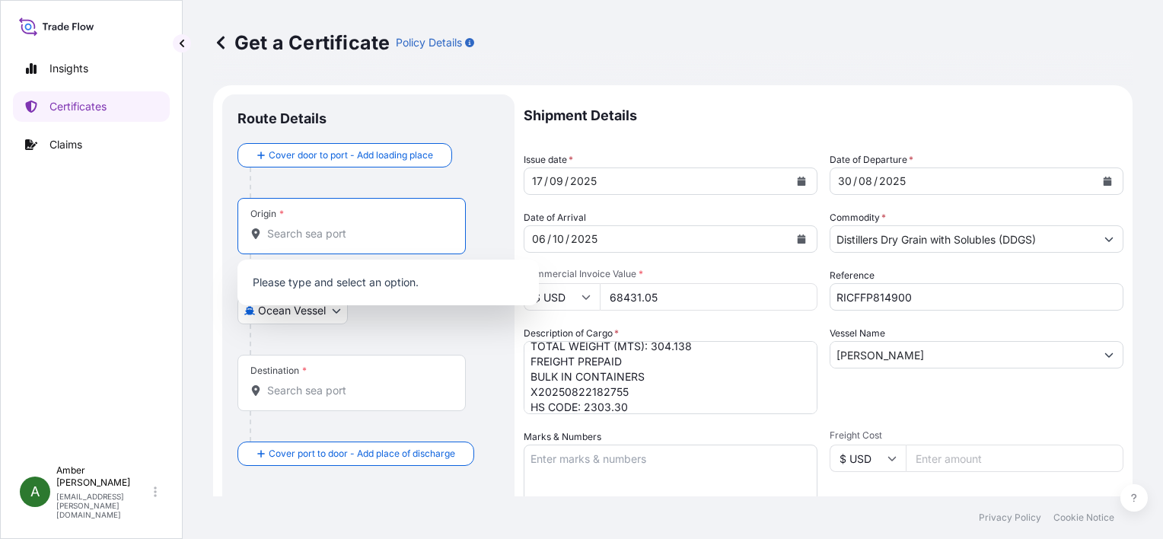
click at [320, 235] on input "Origin *" at bounding box center [357, 233] width 180 height 15
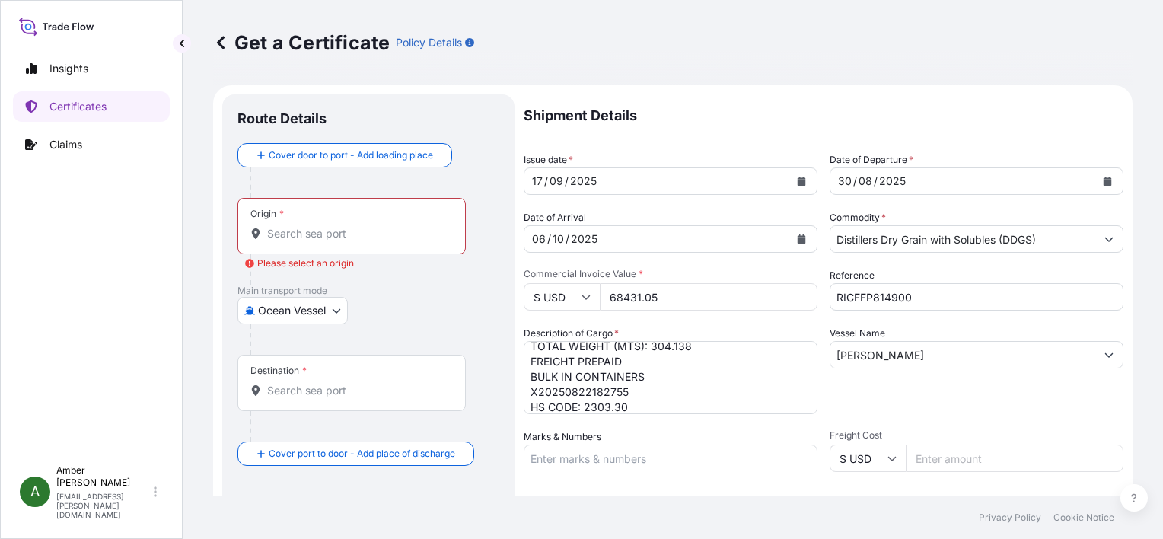
click at [296, 233] on input "Origin * Please select an origin" at bounding box center [357, 233] width 180 height 15
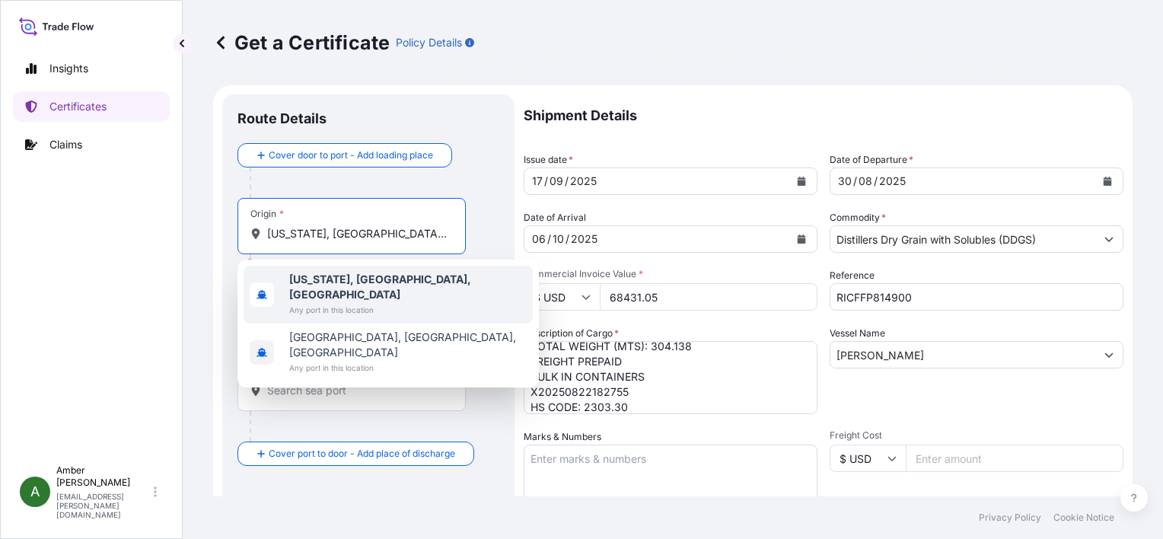
click at [345, 276] on b "[US_STATE], [GEOGRAPHIC_DATA], [GEOGRAPHIC_DATA]" at bounding box center [380, 286] width 182 height 28
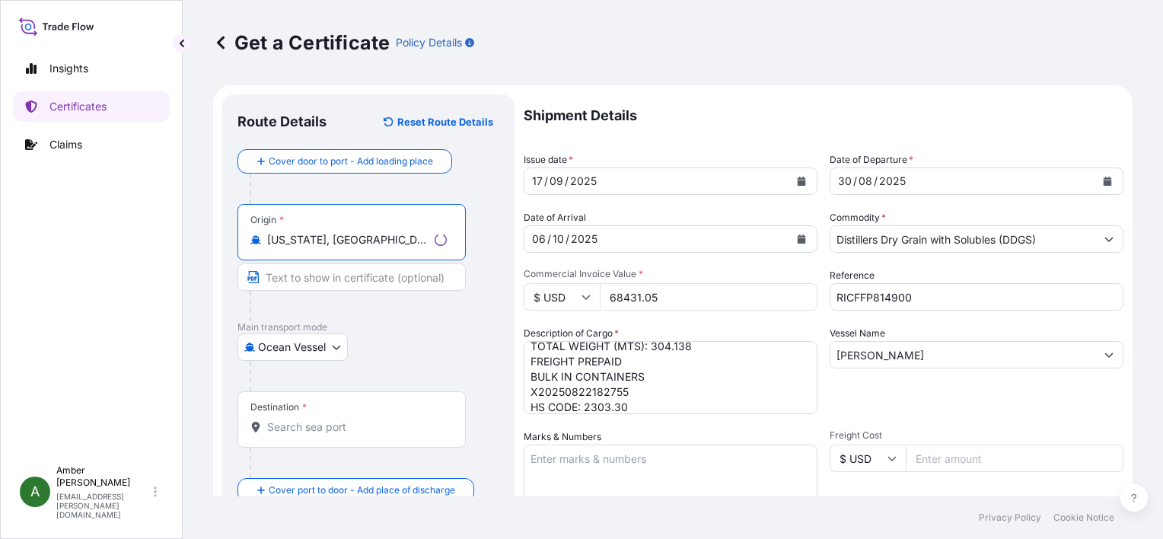
type input "[US_STATE], [GEOGRAPHIC_DATA], [GEOGRAPHIC_DATA]"
click at [320, 431] on input "Destination *" at bounding box center [357, 426] width 180 height 15
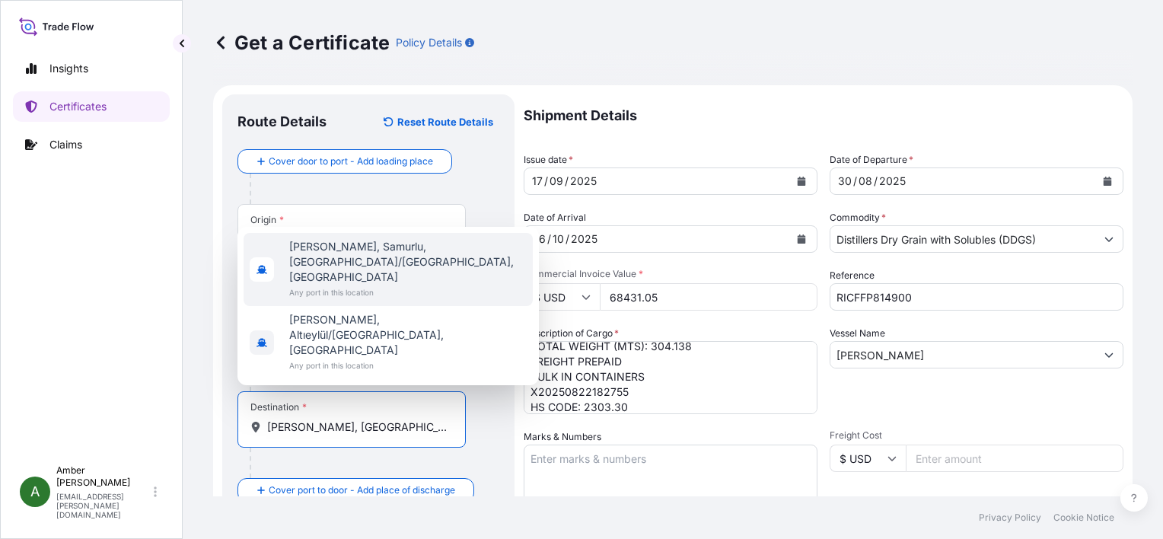
click at [331, 285] on span "[PERSON_NAME], Samurlu, [GEOGRAPHIC_DATA]/[GEOGRAPHIC_DATA], [GEOGRAPHIC_DATA]" at bounding box center [407, 262] width 237 height 46
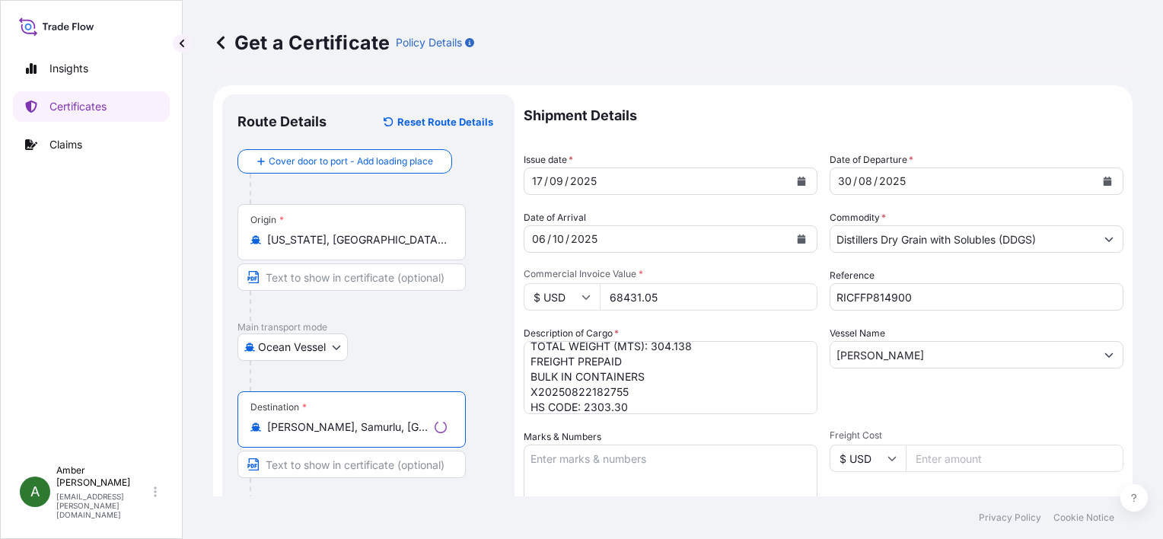
type input "[PERSON_NAME], Samurlu, [GEOGRAPHIC_DATA]/[GEOGRAPHIC_DATA], [GEOGRAPHIC_DATA]"
click at [916, 398] on div "Vessel Name [PERSON_NAME]" at bounding box center [976, 370] width 294 height 88
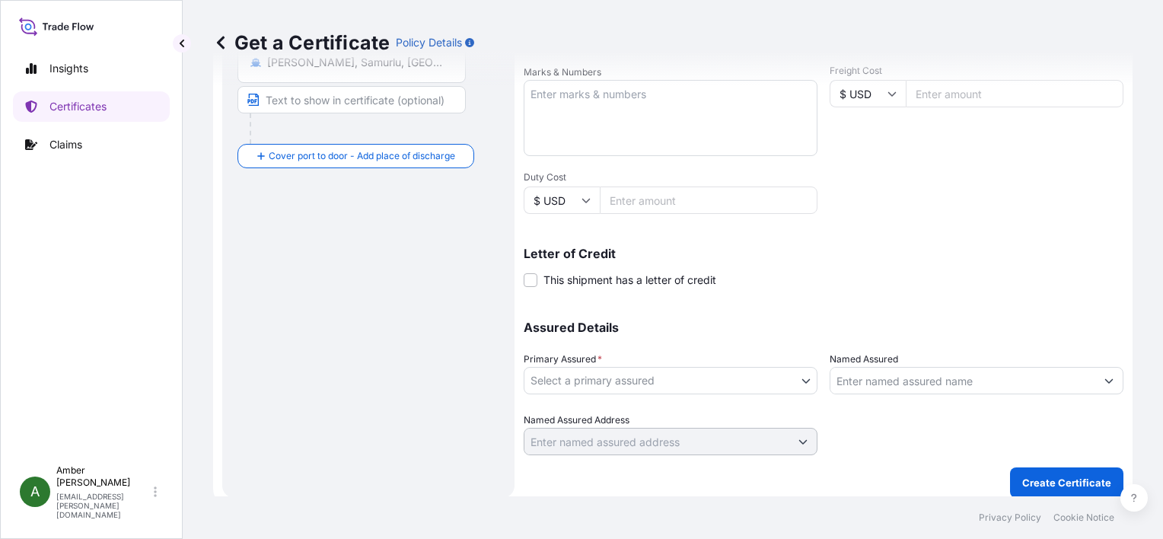
scroll to position [374, 0]
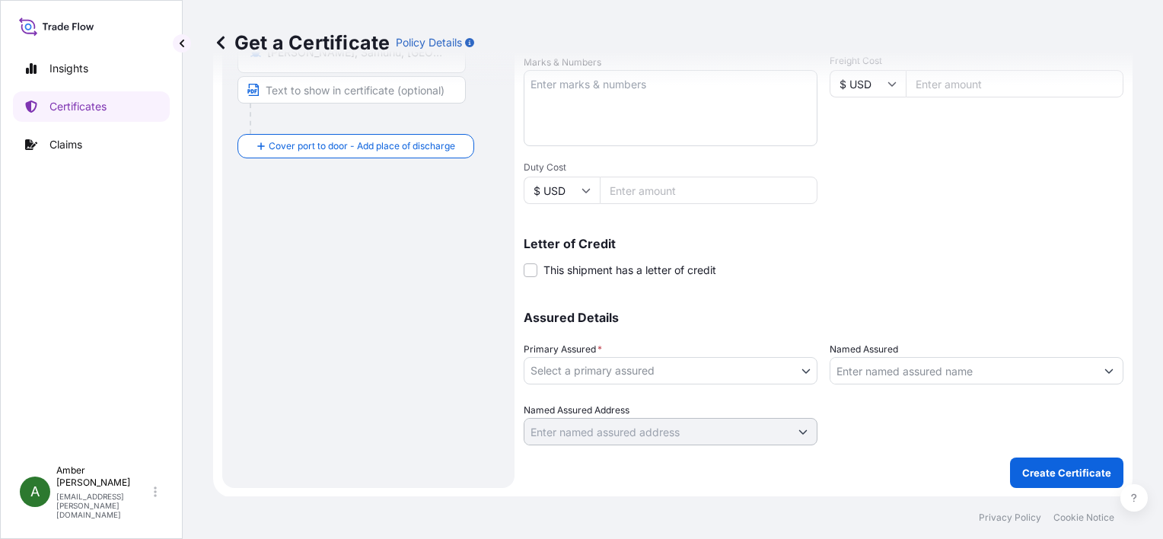
click at [717, 362] on body "2 options available. Insights Certificates Claims A [PERSON_NAME] [PERSON_NAME]…" at bounding box center [581, 269] width 1163 height 539
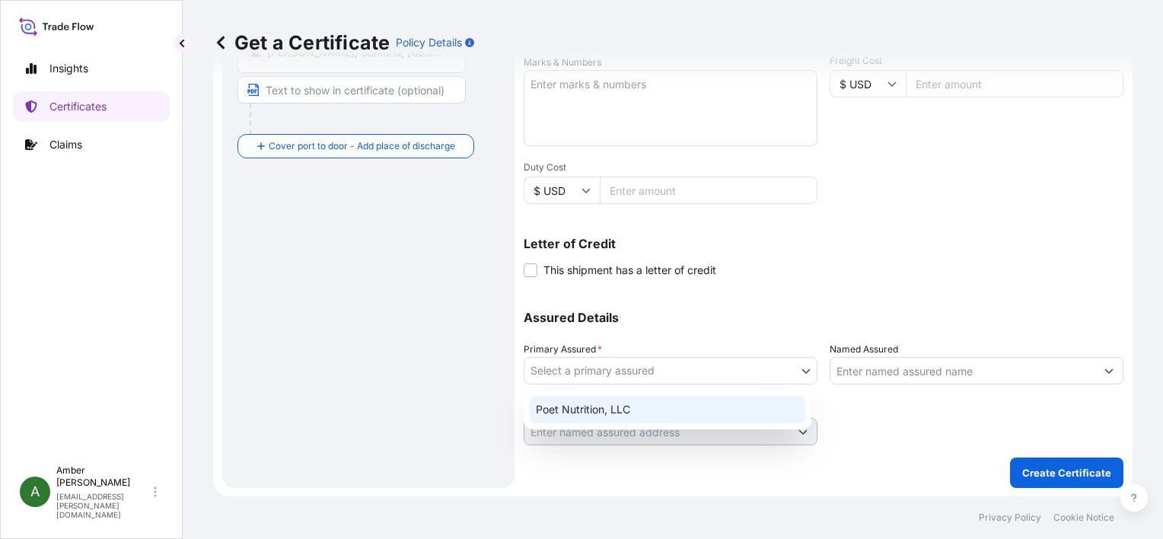
click at [652, 408] on div "Poet Nutrition, LLC" at bounding box center [667, 409] width 275 height 27
select select "31546"
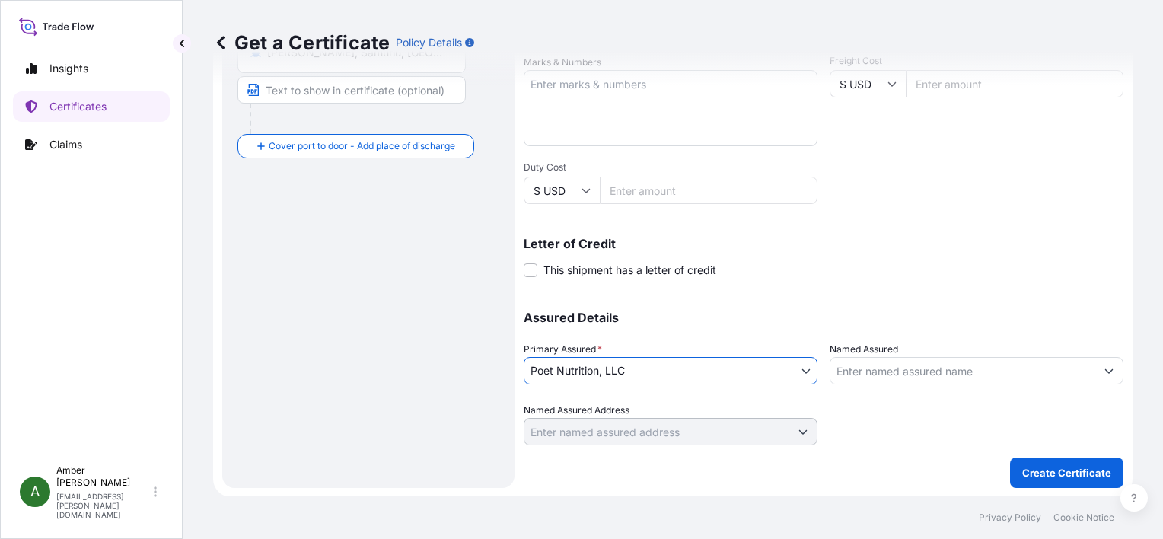
click at [884, 365] on input "Named Assured" at bounding box center [962, 370] width 265 height 27
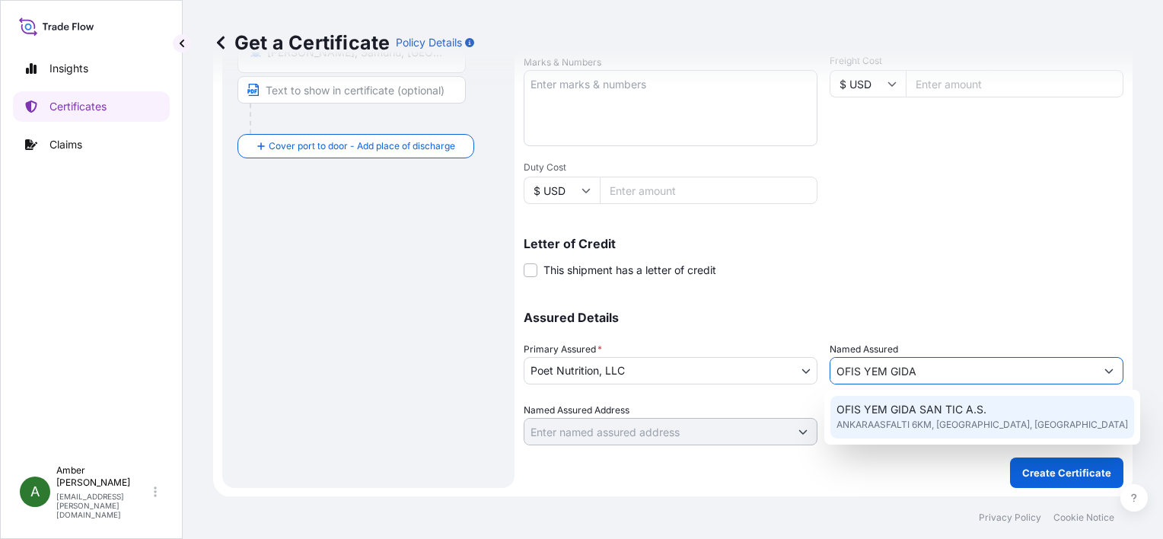
click at [906, 417] on span "ANKARAASFALTI 6KM, [GEOGRAPHIC_DATA], [GEOGRAPHIC_DATA]" at bounding box center [981, 424] width 291 height 15
type input "OFIS YEM GIDA SAN TIC A.S."
type input "ANKARAASFALTI 6KM, [GEOGRAPHIC_DATA]"
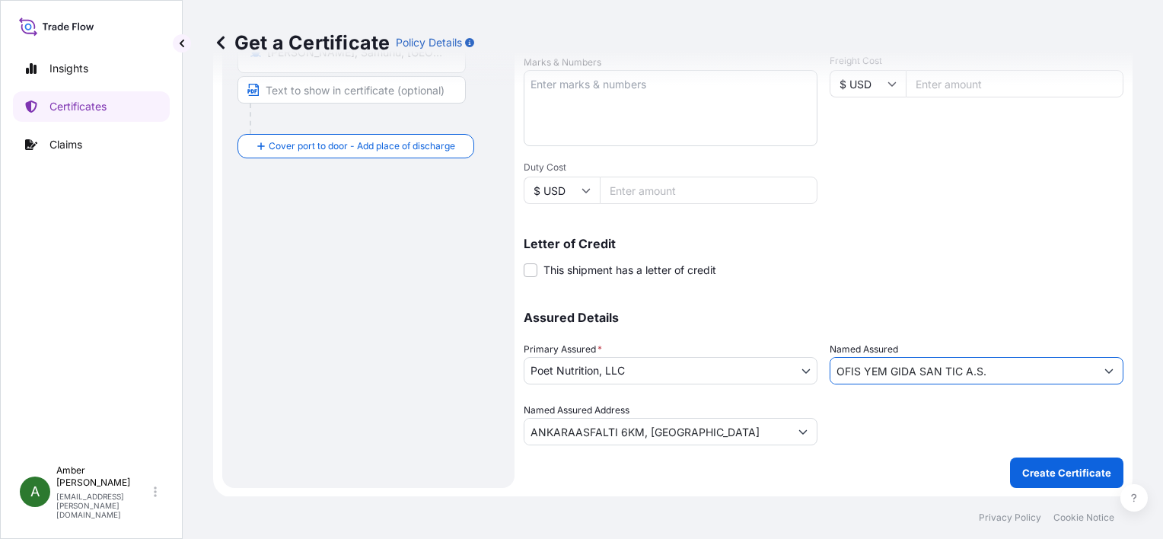
type input "OFIS YEM GIDA SAN TIC A.S."
click at [901, 435] on div at bounding box center [976, 424] width 294 height 43
click at [1056, 470] on p "Create Certificate" at bounding box center [1066, 472] width 89 height 15
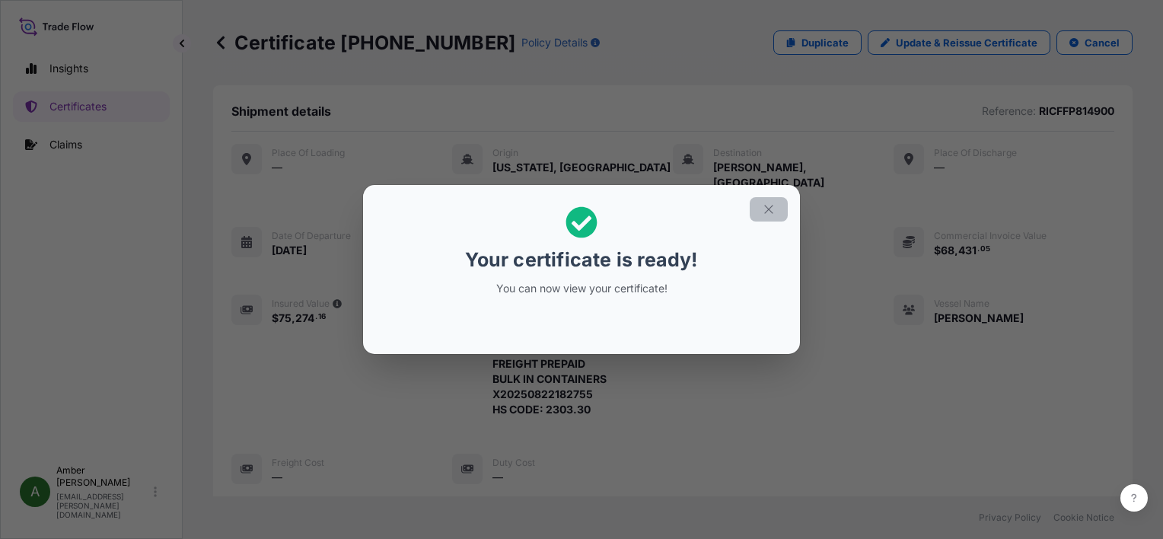
click at [764, 215] on icon "button" at bounding box center [769, 209] width 14 height 14
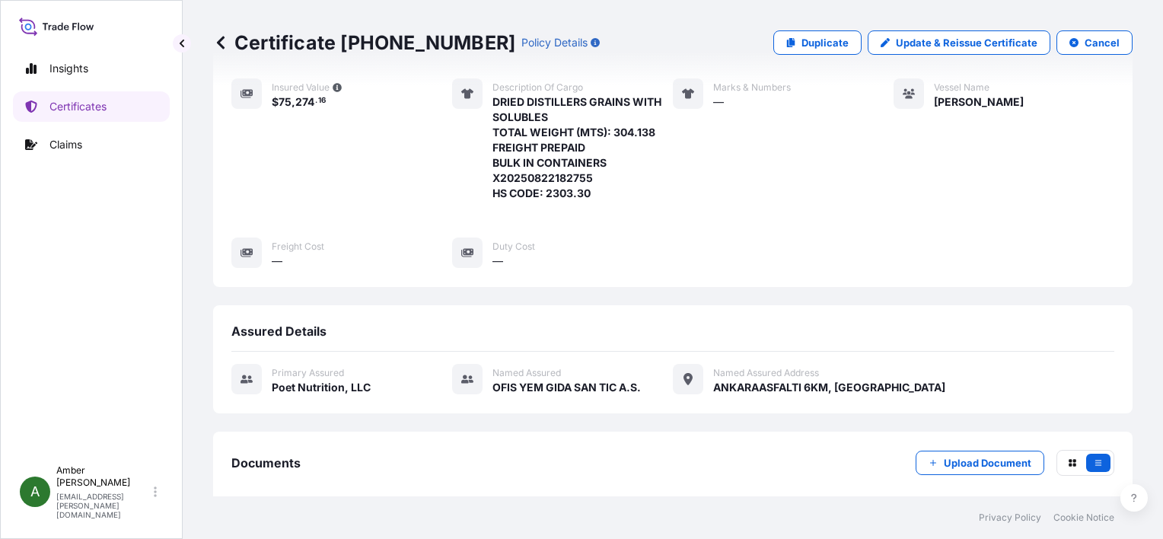
scroll to position [368, 0]
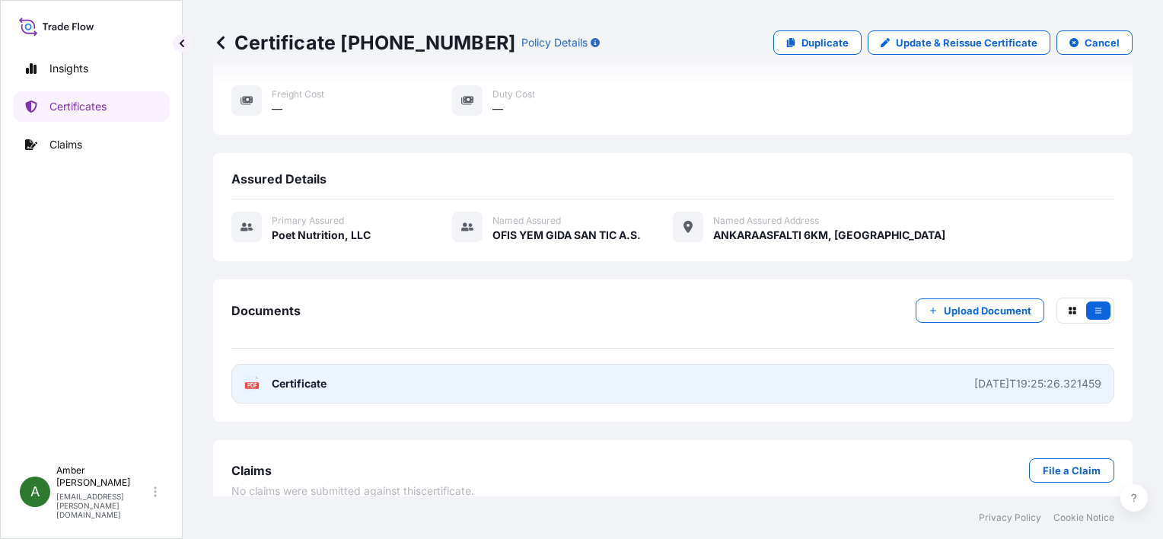
click at [254, 376] on icon at bounding box center [252, 383] width 13 height 15
